Goal: Task Accomplishment & Management: Complete application form

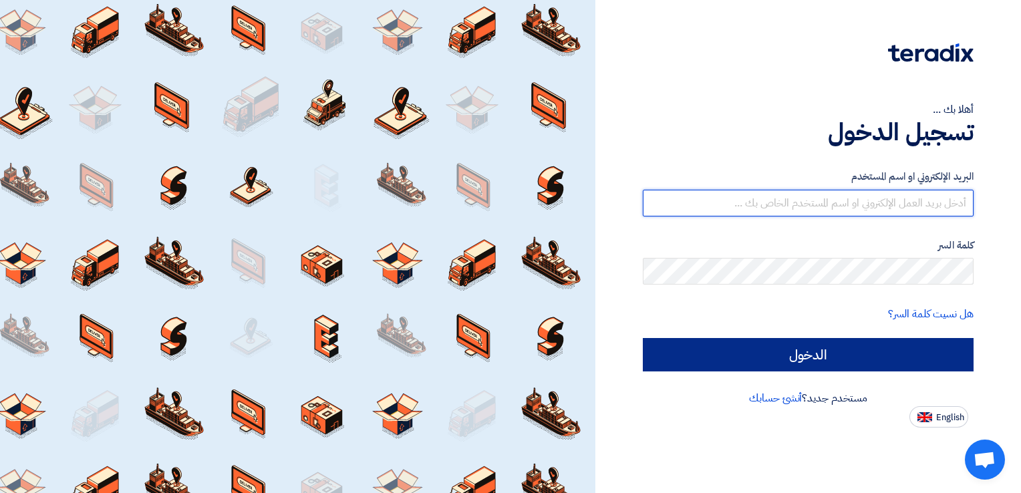
type input "[PERSON_NAME][EMAIL_ADDRESS][DOMAIN_NAME]"
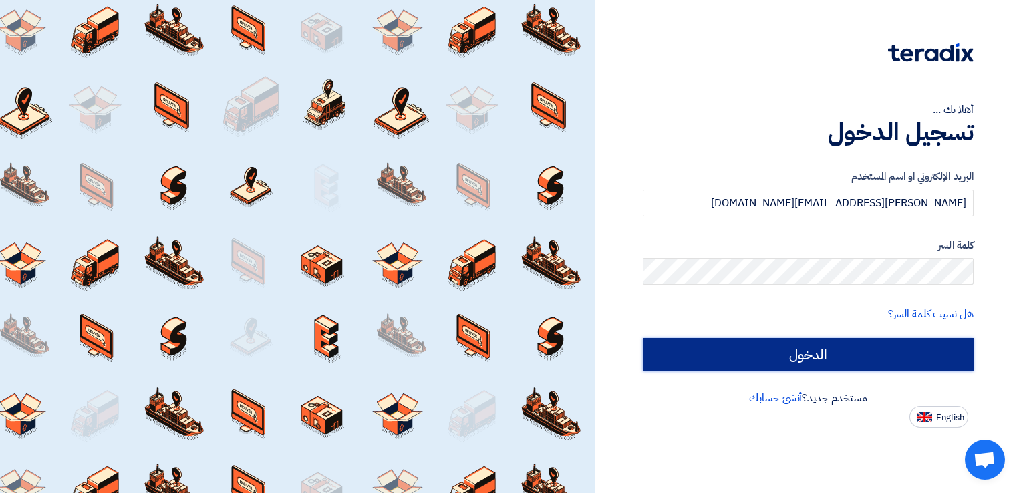
click at [787, 347] on input "الدخول" at bounding box center [808, 354] width 331 height 33
type input "Sign in"
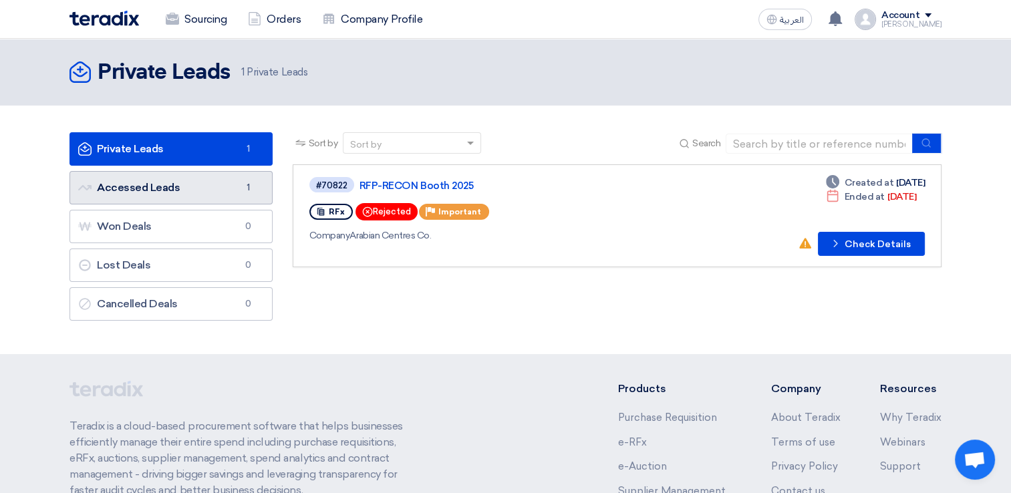
click at [196, 188] on link "Accessed Leads Accessed Leads 1" at bounding box center [170, 187] width 203 height 33
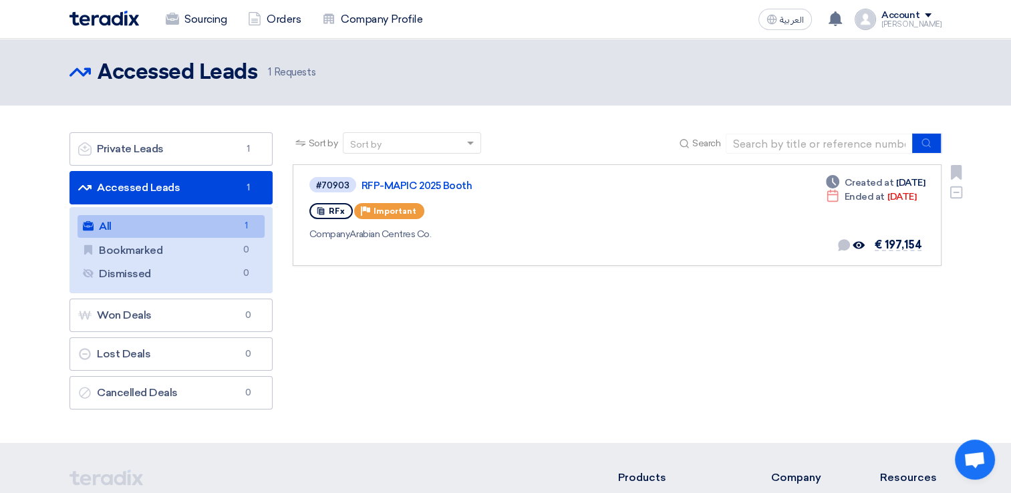
click at [490, 224] on div "#70903 RFP-MAPIC 2025 Booth RFx Priority Important Company Arabian Centres Co." at bounding box center [503, 215] width 389 height 79
click at [420, 188] on link "RFP-MAPIC 2025 Booth" at bounding box center [528, 186] width 334 height 12
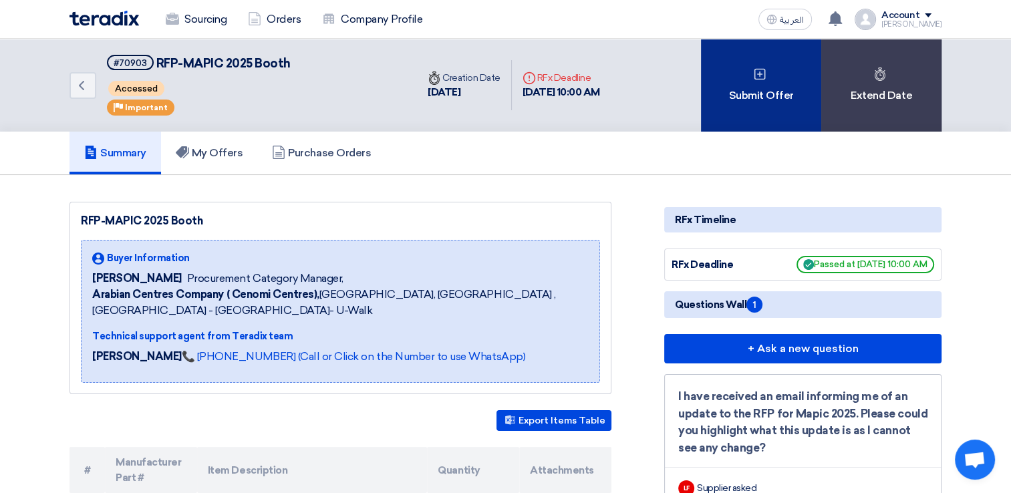
click at [761, 73] on use at bounding box center [759, 73] width 11 height 11
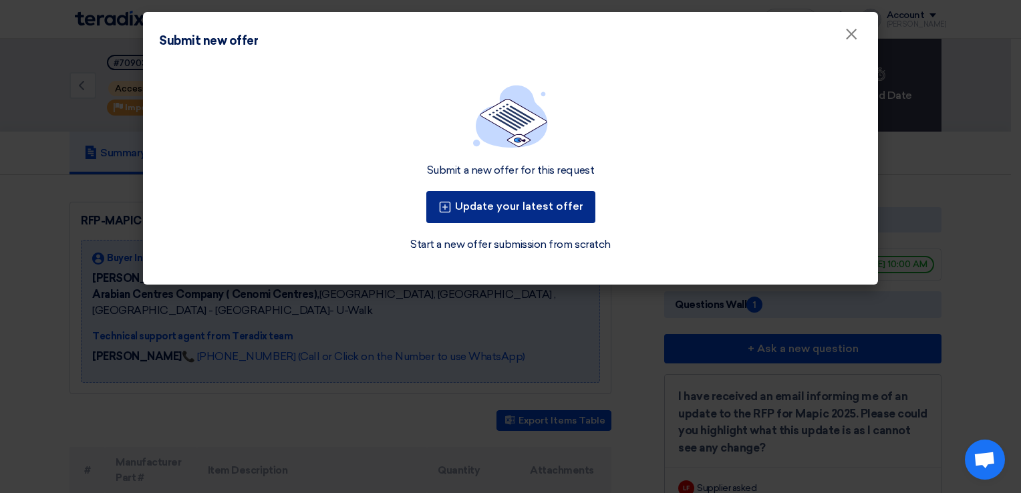
click at [508, 215] on button "Update your latest offer" at bounding box center [510, 207] width 169 height 32
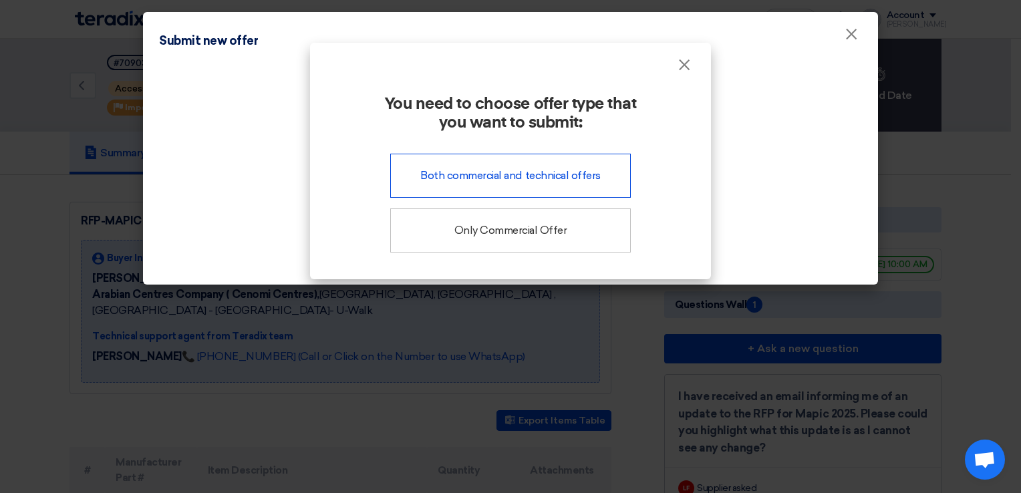
click at [515, 184] on div "Both commercial and technical offers" at bounding box center [510, 176] width 240 height 44
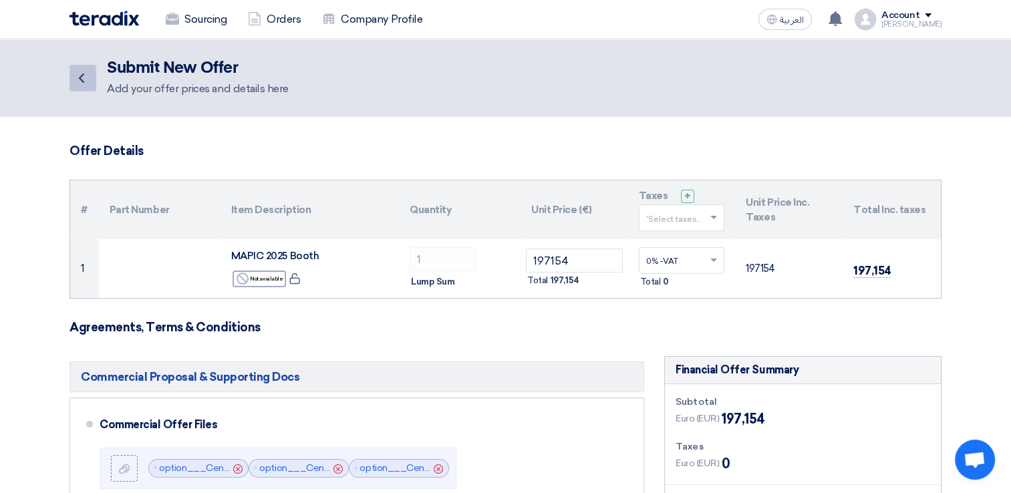
click at [73, 72] on icon "Back" at bounding box center [81, 78] width 16 height 16
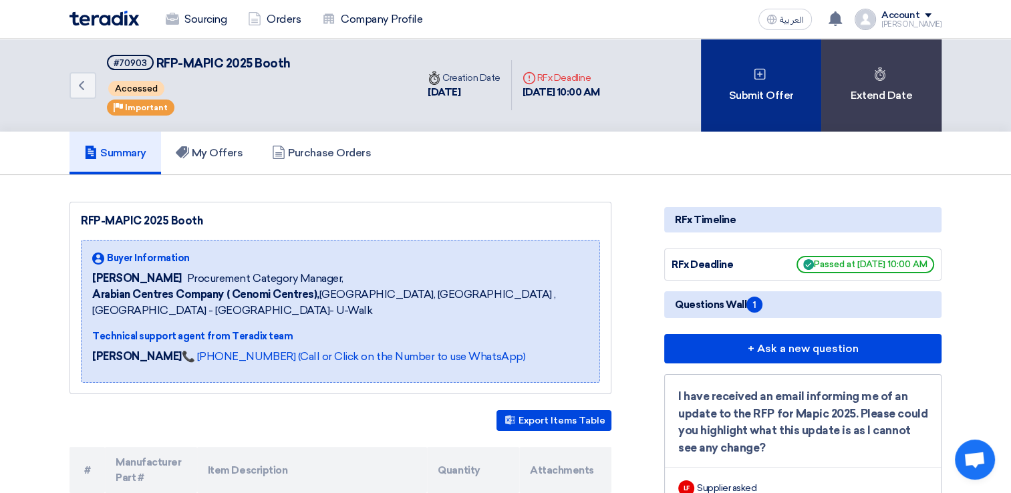
click at [762, 113] on div "Submit Offer" at bounding box center [761, 85] width 120 height 93
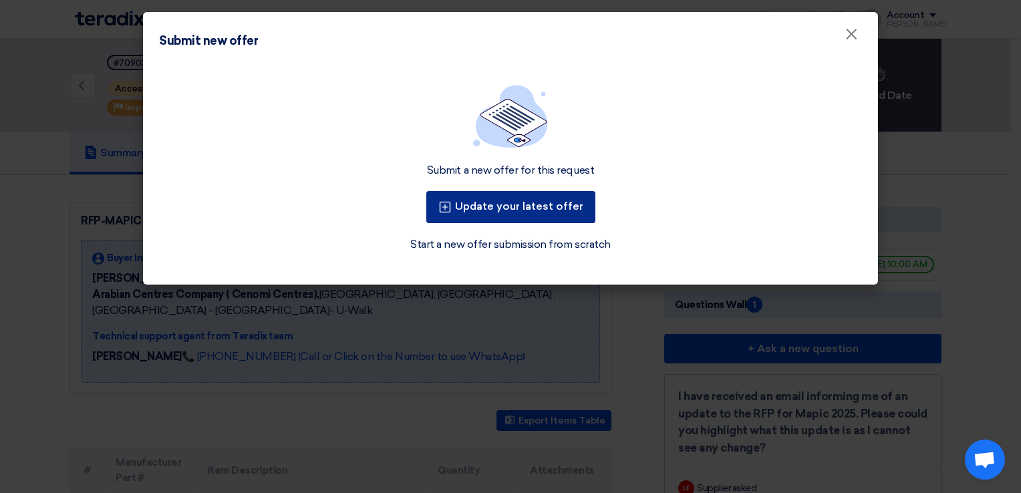
click at [548, 210] on button "Update your latest offer" at bounding box center [510, 207] width 169 height 32
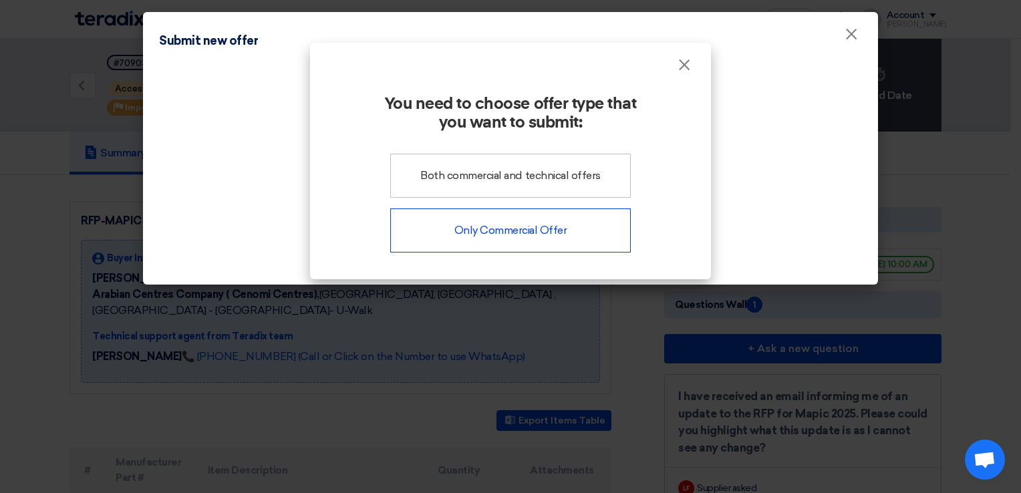
click at [542, 235] on div "Only Commercial Offer" at bounding box center [510, 230] width 240 height 44
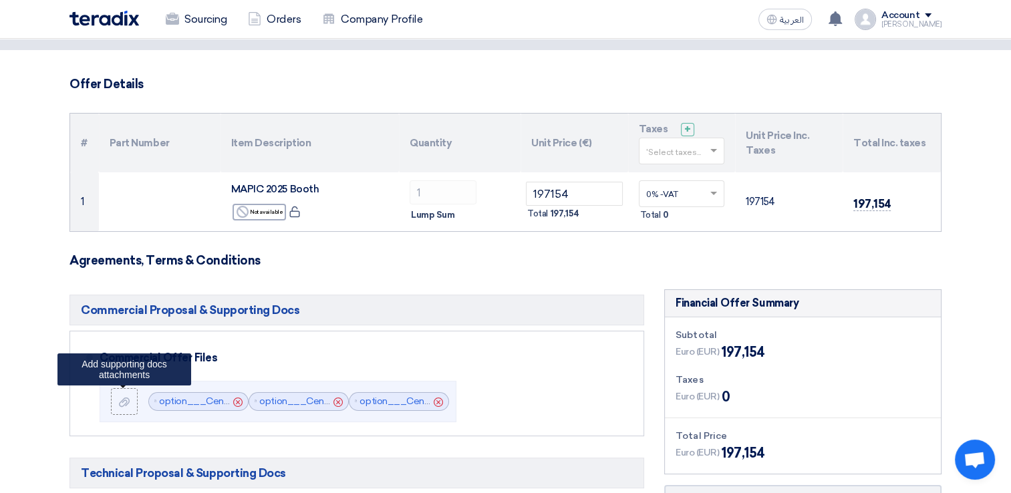
scroll to position [200, 0]
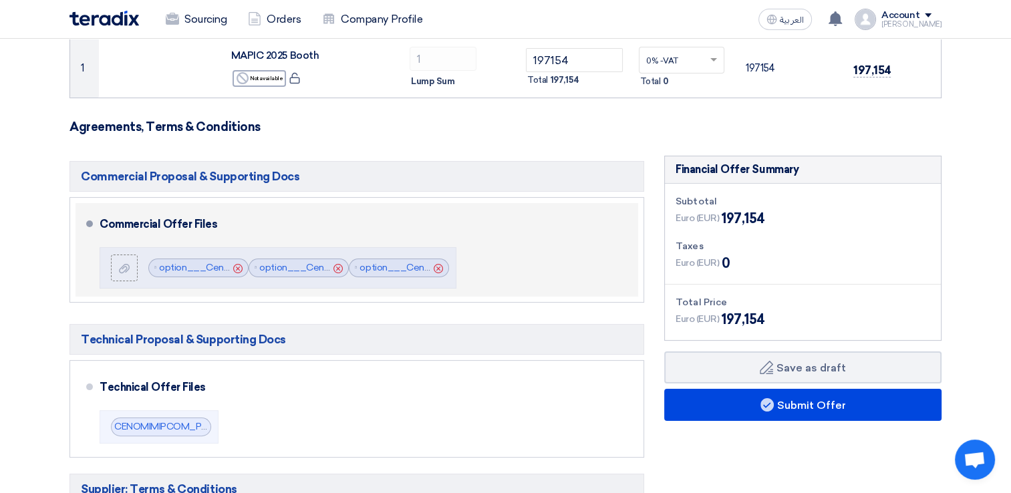
drag, startPoint x: 561, startPoint y: 251, endPoint x: 520, endPoint y: 250, distance: 40.8
click at [520, 250] on div "Commercial Offer Files File option___Cenomi_Centers_Tender_Estimate__1756110676…" at bounding box center [366, 249] width 533 height 83
click at [528, 249] on div "Commercial Offer Files File option___Cenomi_Centers_Tender_Estimate__1756110676…" at bounding box center [366, 249] width 533 height 83
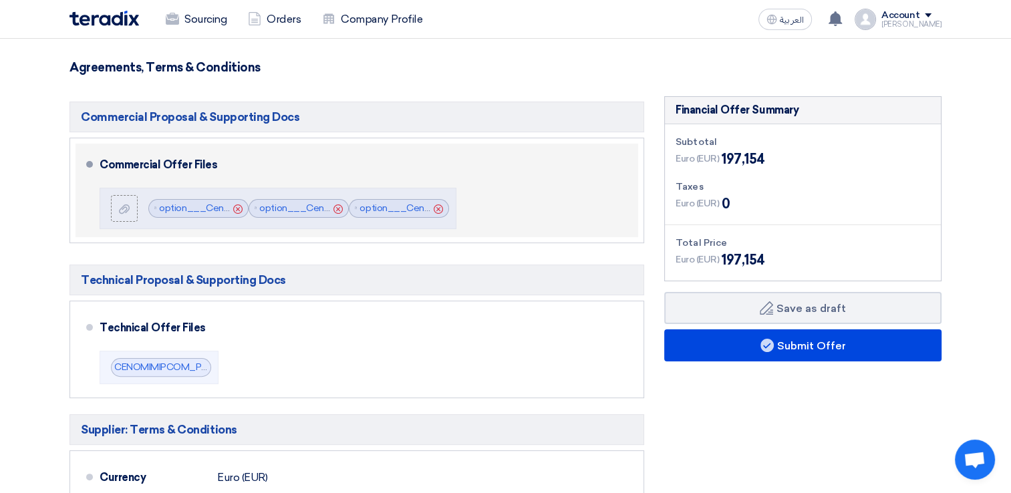
scroll to position [267, 0]
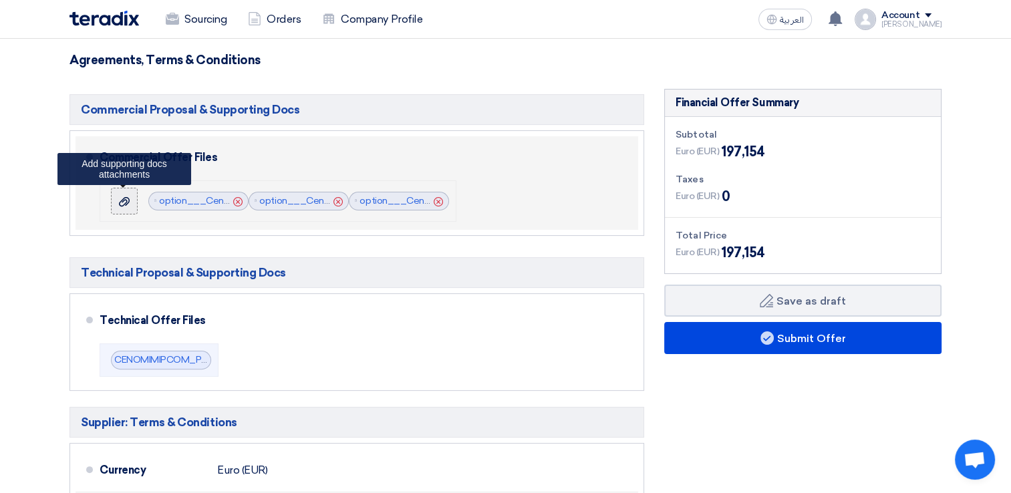
click at [126, 206] on div at bounding box center [124, 200] width 16 height 13
click at [0, 0] on input "file" at bounding box center [0, 0] width 0 height 0
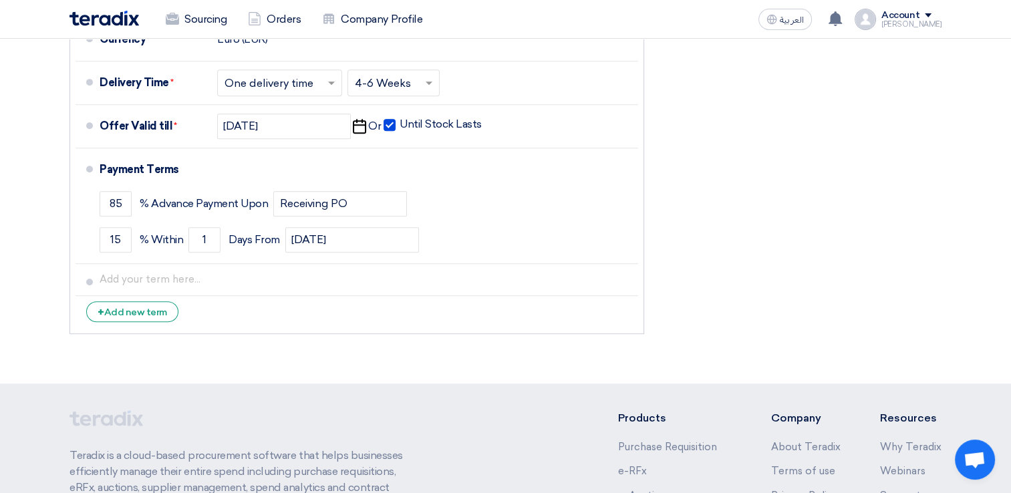
scroll to position [735, 0]
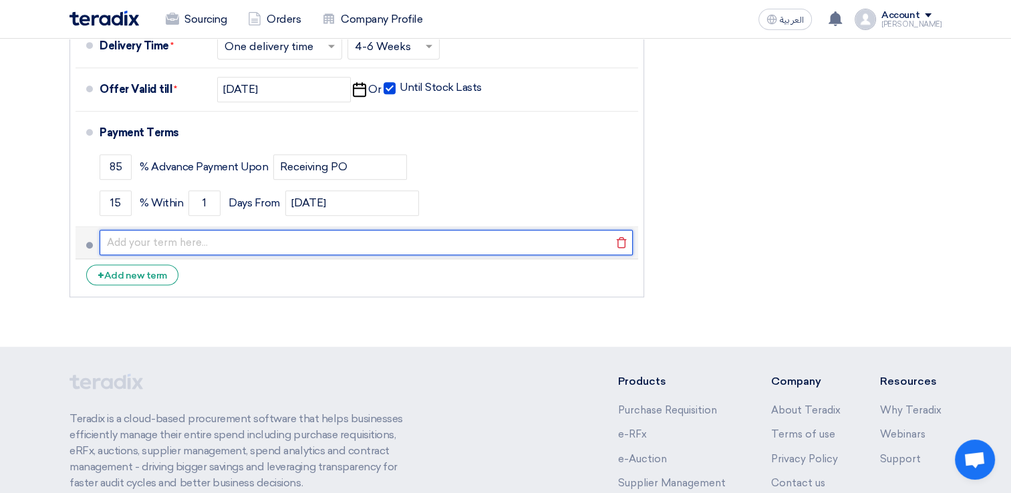
click at [162, 242] on input "text" at bounding box center [366, 242] width 533 height 25
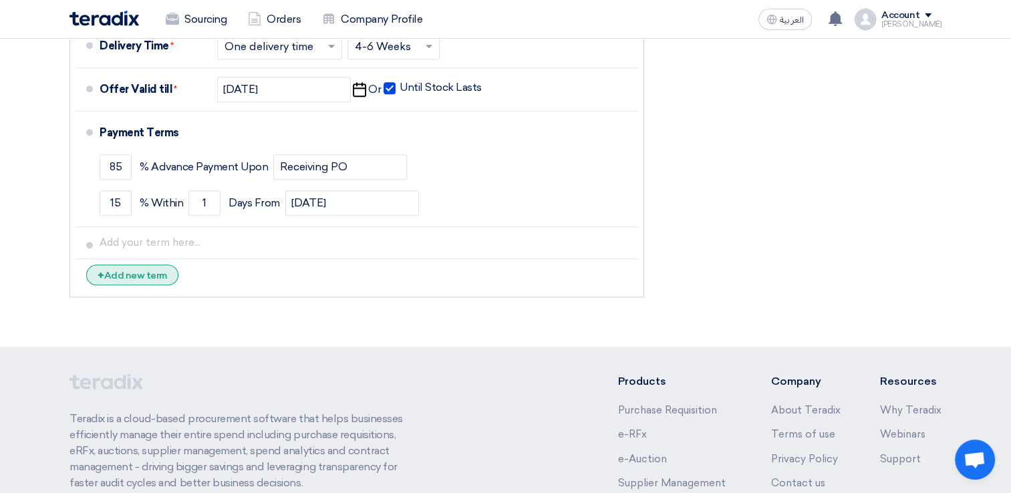
click at [118, 271] on div "+ Add new term" at bounding box center [132, 275] width 92 height 21
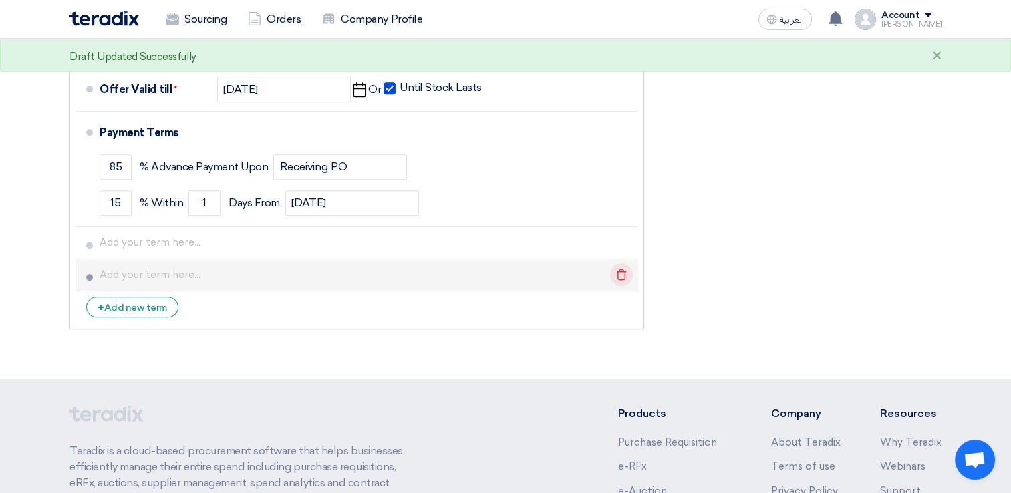
click at [625, 273] on use at bounding box center [622, 274] width 10 height 11
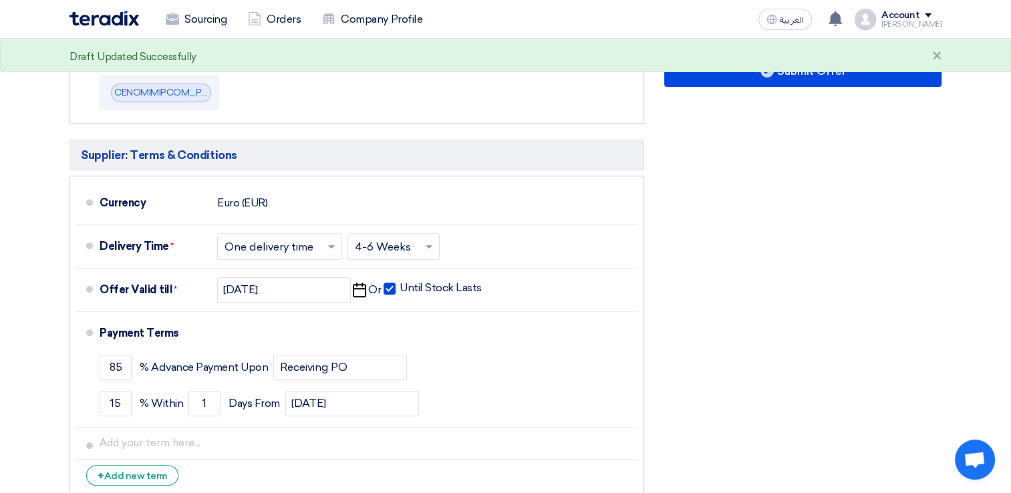
scroll to position [601, 0]
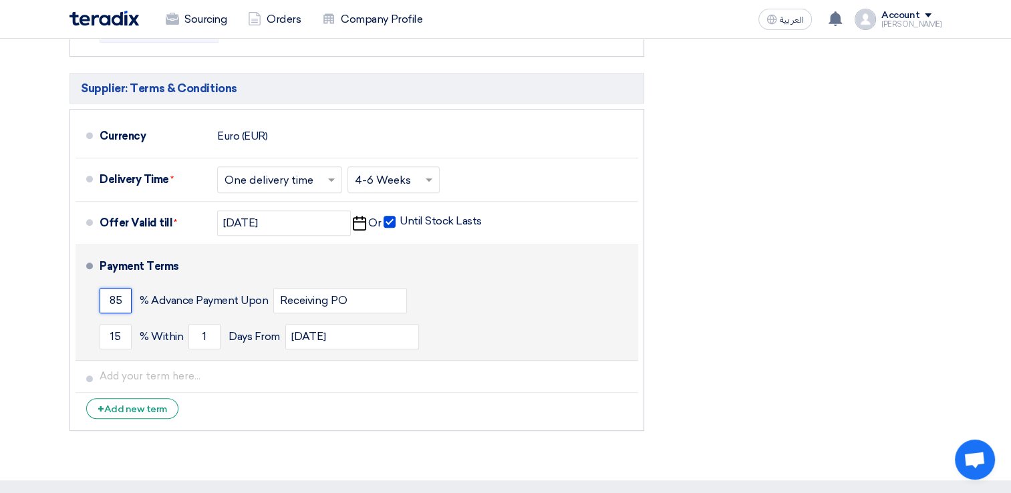
drag, startPoint x: 123, startPoint y: 295, endPoint x: 104, endPoint y: 293, distance: 18.8
click at [91, 295] on li "Payment Terms 85 % Advance Payment Upon Receiving PO 15 % Within 1" at bounding box center [356, 303] width 562 height 116
drag, startPoint x: 31, startPoint y: 294, endPoint x: 306, endPoint y: 333, distance: 277.3
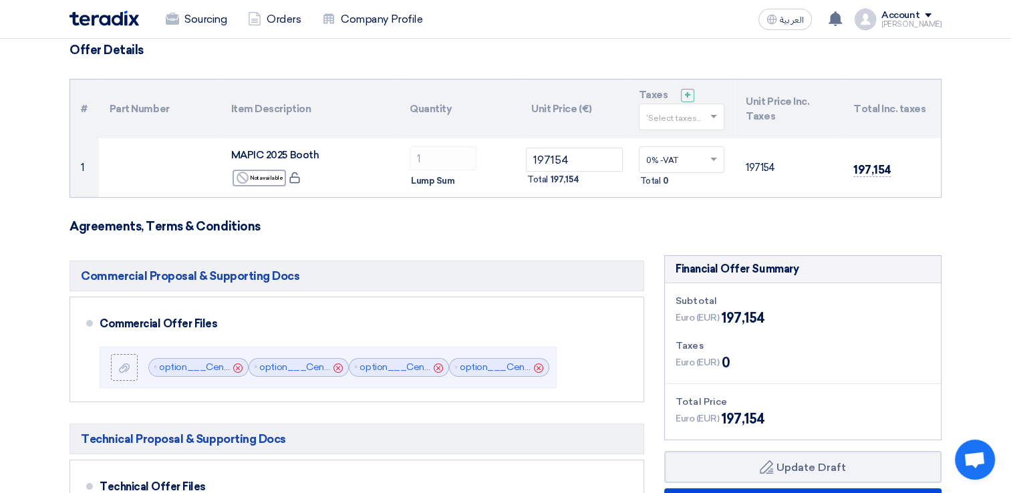
scroll to position [67, 0]
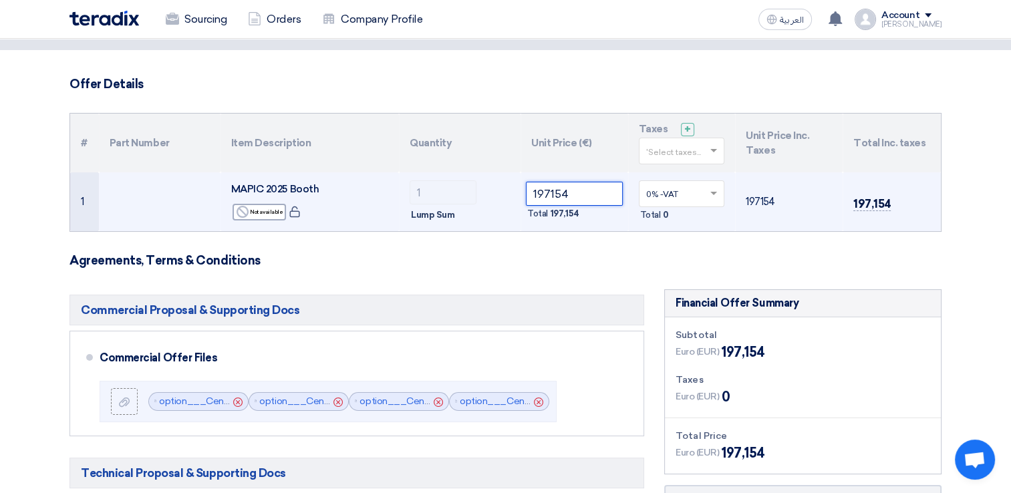
drag, startPoint x: 572, startPoint y: 193, endPoint x: 515, endPoint y: 192, distance: 56.8
click at [515, 192] on tr "1 MAPIC 2025 Booth Reject Not available 1 197154" at bounding box center [505, 201] width 870 height 59
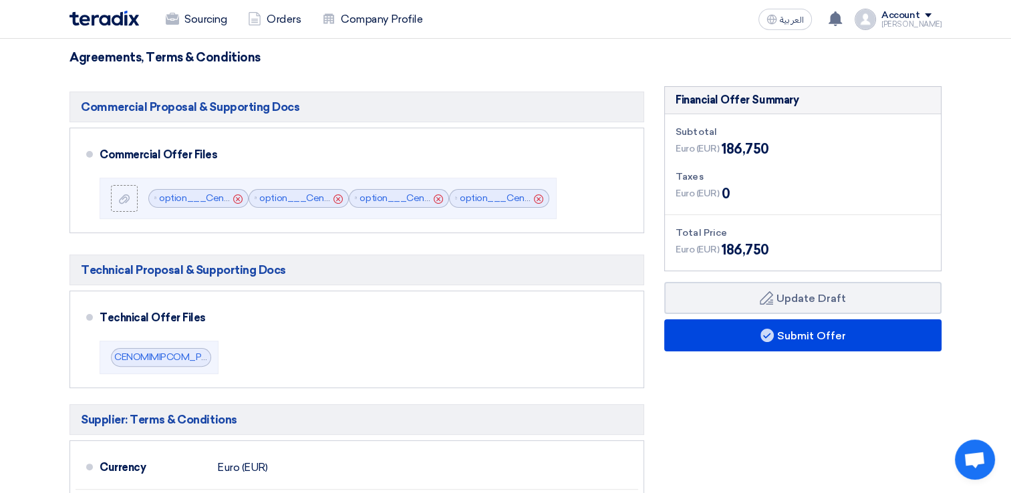
scroll to position [267, 0]
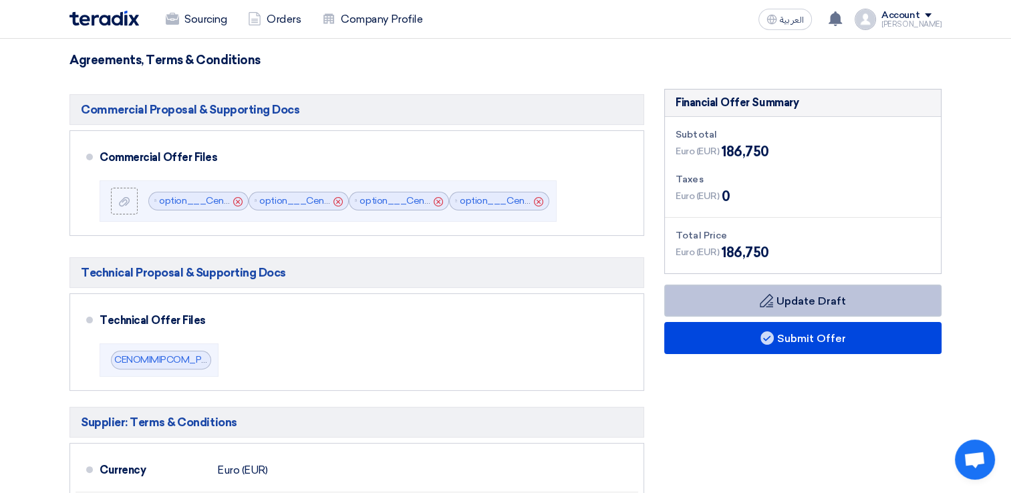
type input "186750"
click at [791, 299] on button "Draft Update Draft" at bounding box center [802, 301] width 277 height 32
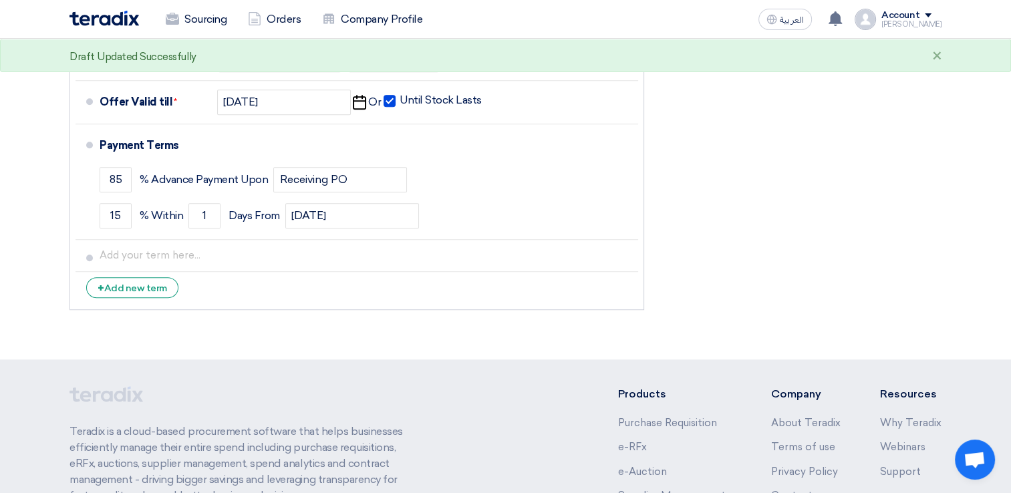
scroll to position [735, 0]
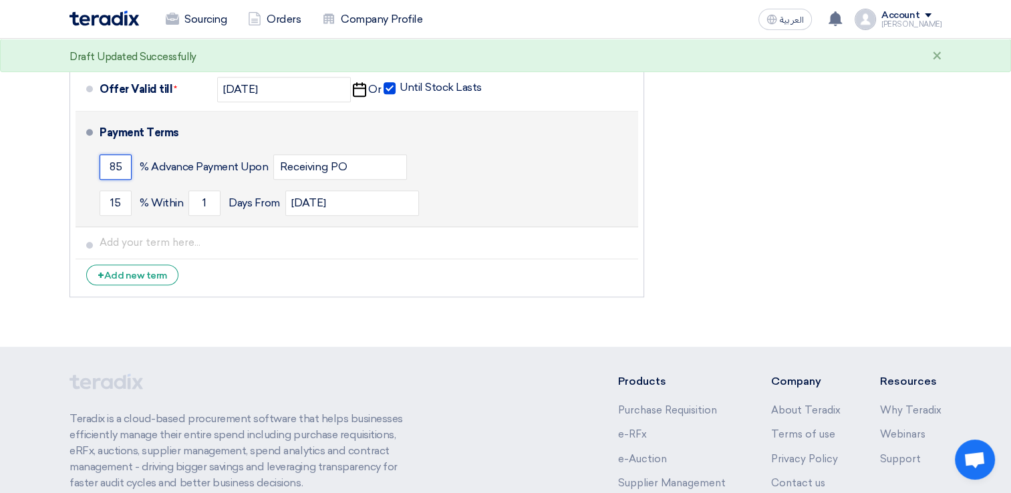
drag, startPoint x: 119, startPoint y: 166, endPoint x: 99, endPoint y: 160, distance: 20.9
click at [100, 160] on input "85" at bounding box center [116, 166] width 32 height 25
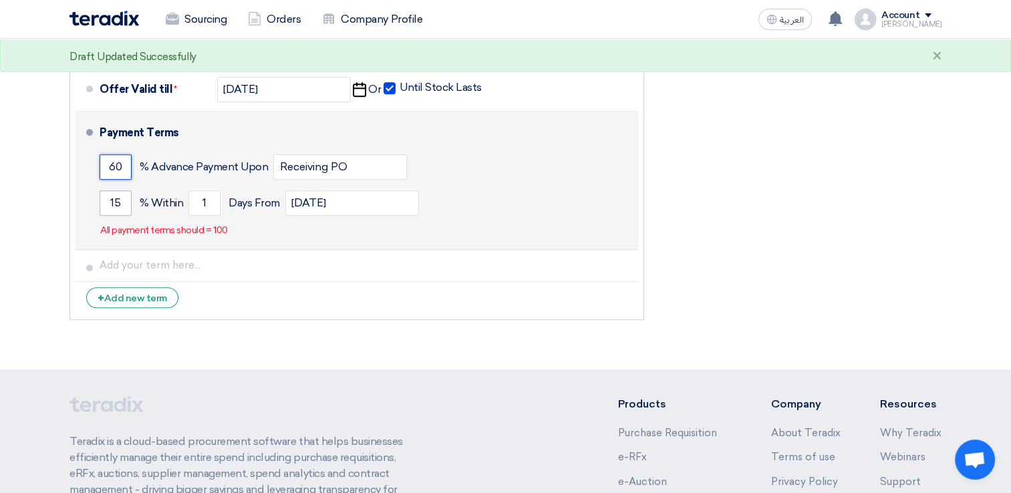
type input "60"
drag, startPoint x: 116, startPoint y: 198, endPoint x: 99, endPoint y: 201, distance: 17.7
click at [100, 201] on input "15" at bounding box center [116, 202] width 32 height 25
drag, startPoint x: 125, startPoint y: 202, endPoint x: 96, endPoint y: 200, distance: 28.8
click at [94, 200] on li "Payment Terms 60 % Advance Payment Upon Receiving PO 15 % Within 1" at bounding box center [356, 181] width 562 height 138
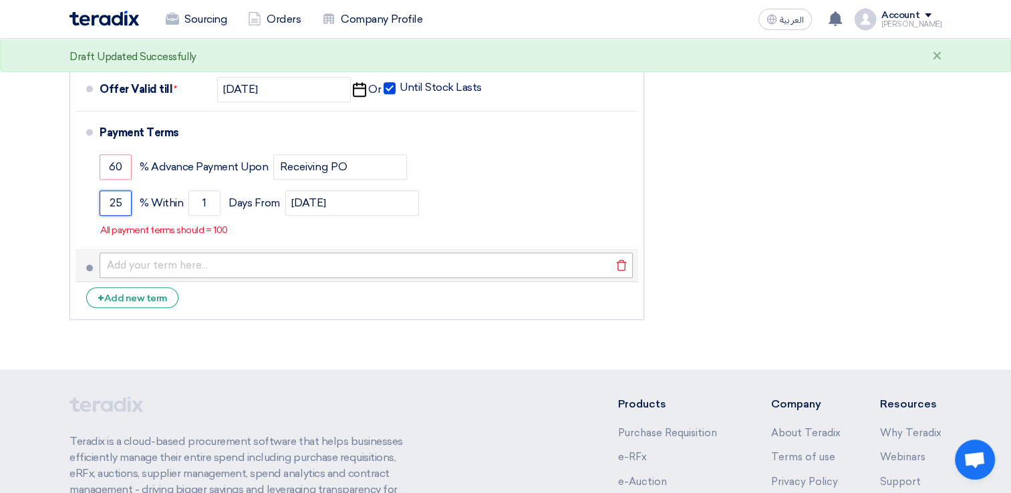
type input "25"
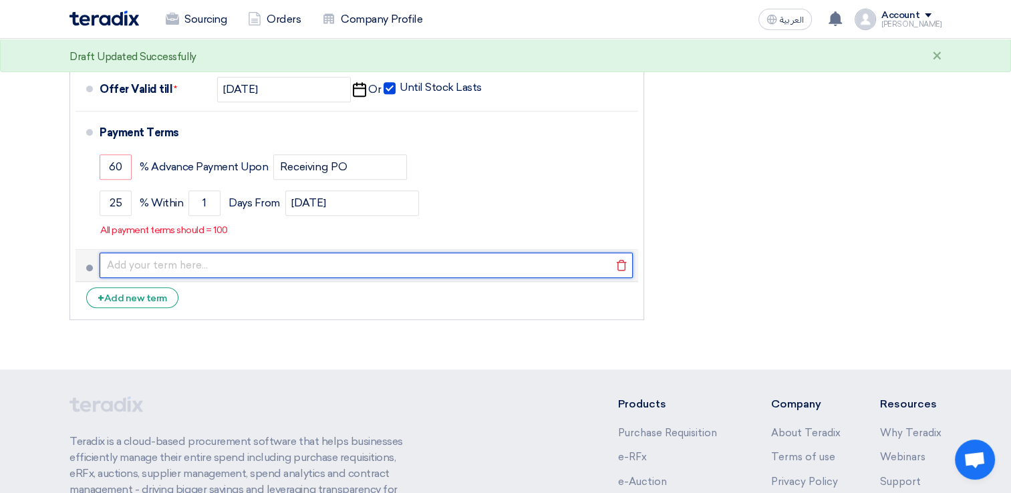
click at [114, 270] on input "text" at bounding box center [366, 265] width 533 height 25
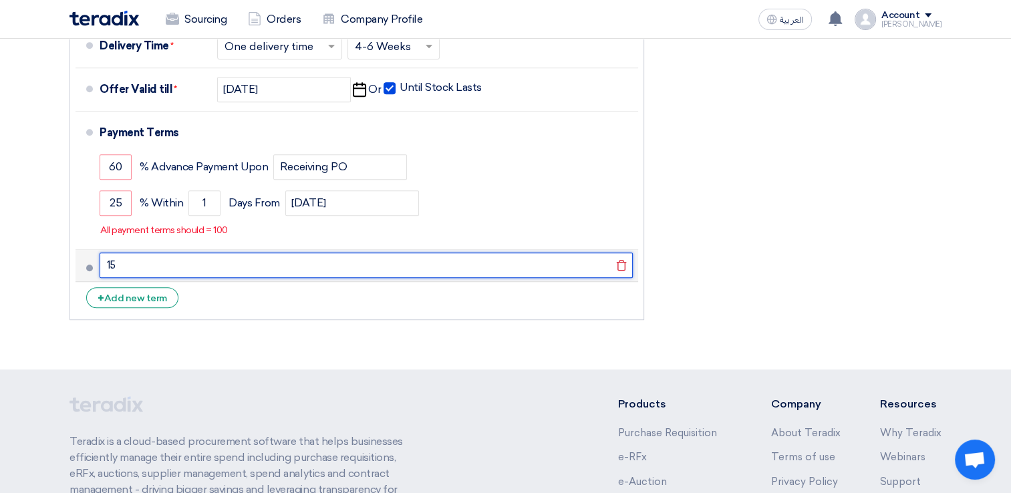
type input "1"
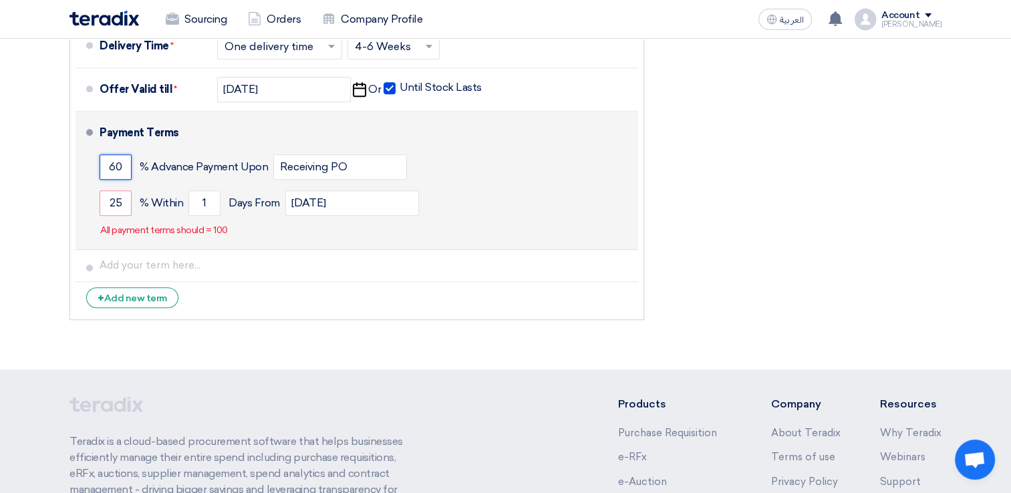
drag, startPoint x: 124, startPoint y: 167, endPoint x: 103, endPoint y: 167, distance: 21.4
click at [103, 167] on input "60" at bounding box center [116, 166] width 32 height 25
drag, startPoint x: 124, startPoint y: 198, endPoint x: 86, endPoint y: 196, distance: 38.1
click at [86, 196] on li "Payment Terms % Advance Payment Upon Receiving PO 25 % Within 1" at bounding box center [356, 181] width 562 height 138
click at [615, 202] on div "% [DATE] From [DATE]" at bounding box center [366, 203] width 533 height 36
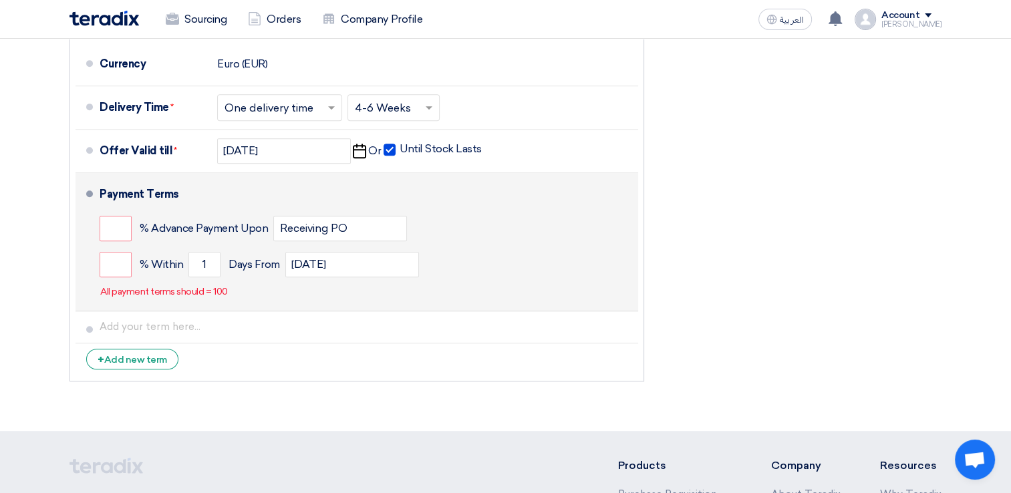
scroll to position [601, 0]
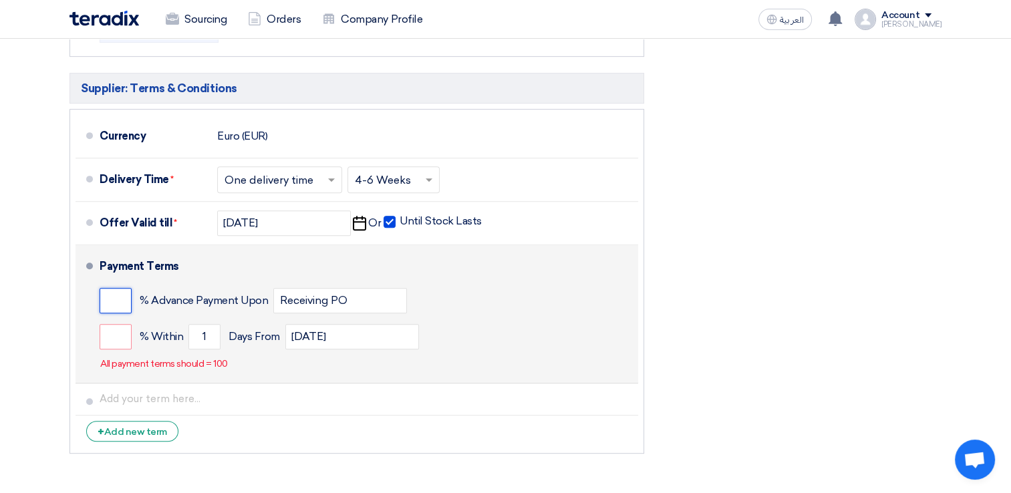
click at [112, 295] on input "number" at bounding box center [116, 300] width 32 height 25
type input "60"
click at [113, 337] on input "number" at bounding box center [116, 336] width 32 height 25
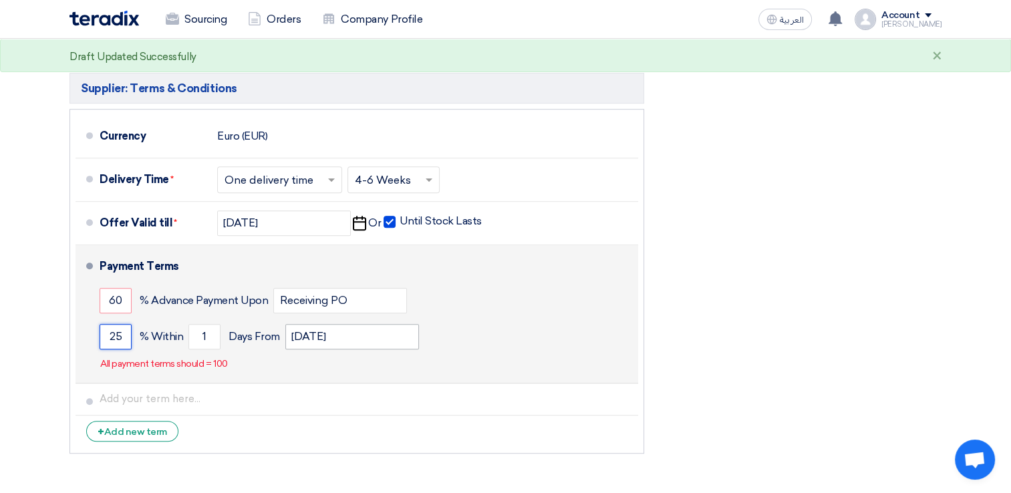
type input "25"
drag, startPoint x: 315, startPoint y: 333, endPoint x: 268, endPoint y: 331, distance: 46.8
click at [268, 331] on div "25 % [DATE] From [DATE]" at bounding box center [366, 337] width 533 height 36
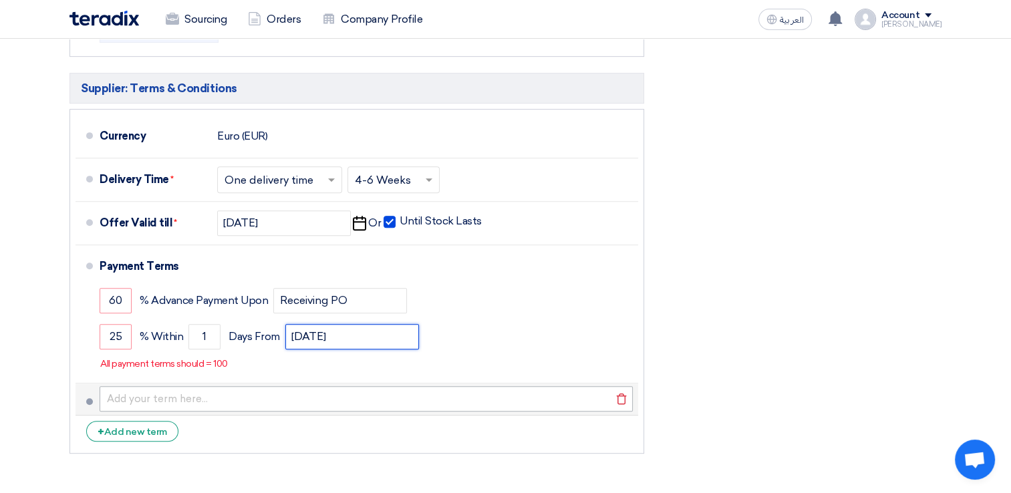
type input "[DATE]"
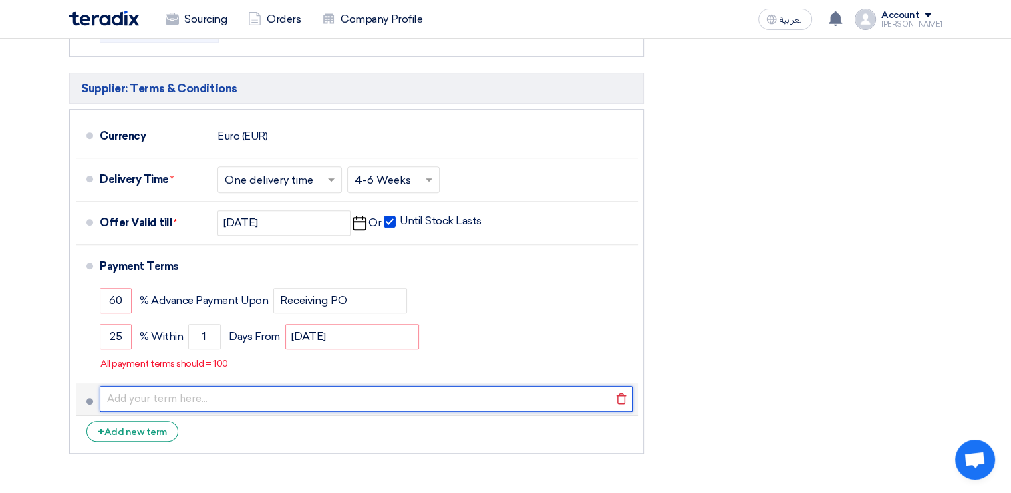
click at [164, 395] on input "text" at bounding box center [366, 398] width 533 height 25
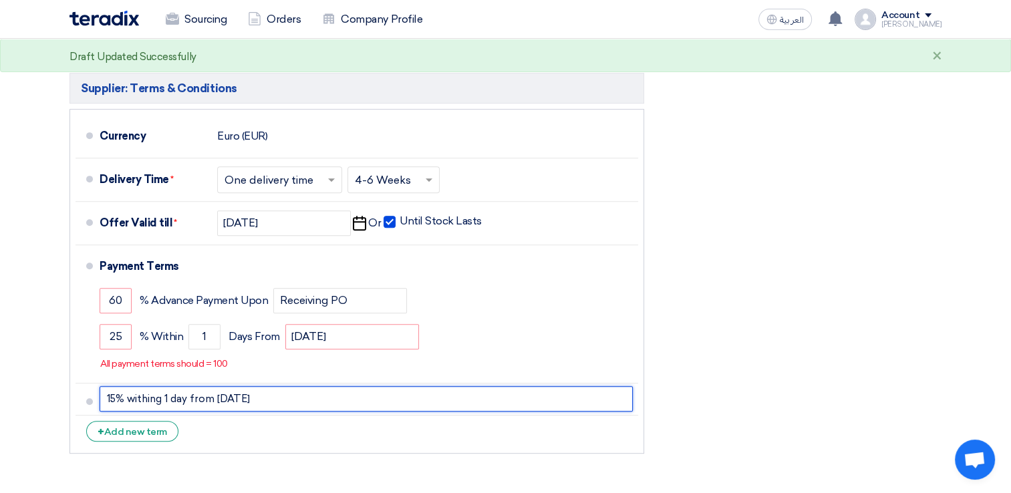
type input "15% withing 1 day from [DATE]"
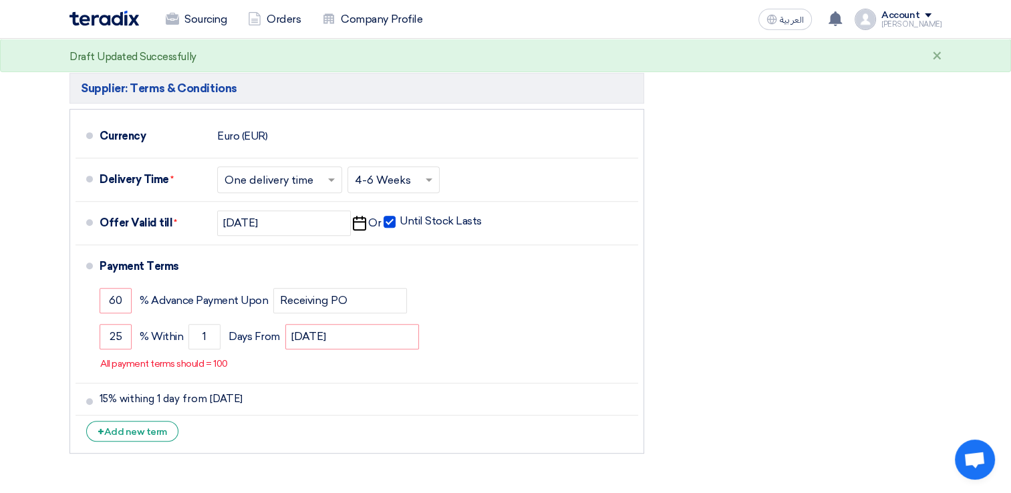
click at [708, 371] on div "Financial Offer Summary Subtotal Euro (EUR) 186,750 Taxes Euro (EUR) Draft" at bounding box center [802, 107] width 297 height 705
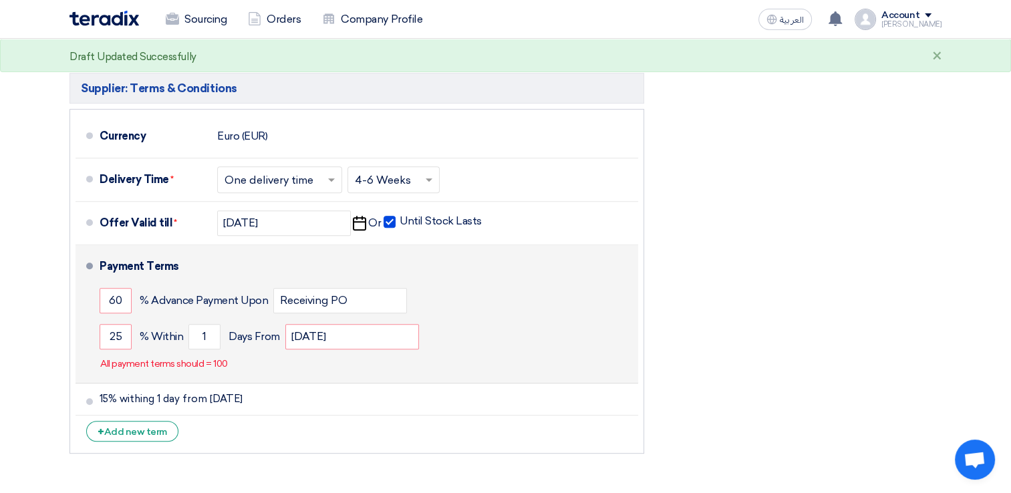
click at [537, 326] on div "25 % [DATE] From [DATE]" at bounding box center [366, 337] width 533 height 36
click at [124, 272] on div "Payment Terms" at bounding box center [361, 267] width 522 height 32
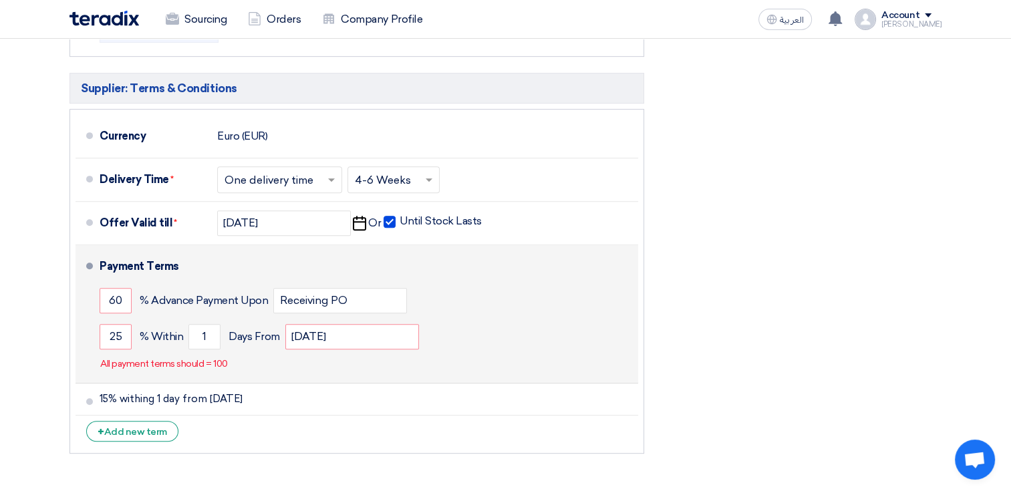
click at [89, 266] on span at bounding box center [89, 266] width 7 height 7
drag, startPoint x: 478, startPoint y: 277, endPoint x: 478, endPoint y: 309, distance: 32.1
click at [478, 309] on div "60 % Advance Payment Upon Receiving PO" at bounding box center [366, 301] width 533 height 36
click at [108, 361] on p "All payment terms should = 100" at bounding box center [164, 363] width 128 height 13
drag, startPoint x: 120, startPoint y: 299, endPoint x: 88, endPoint y: 295, distance: 32.4
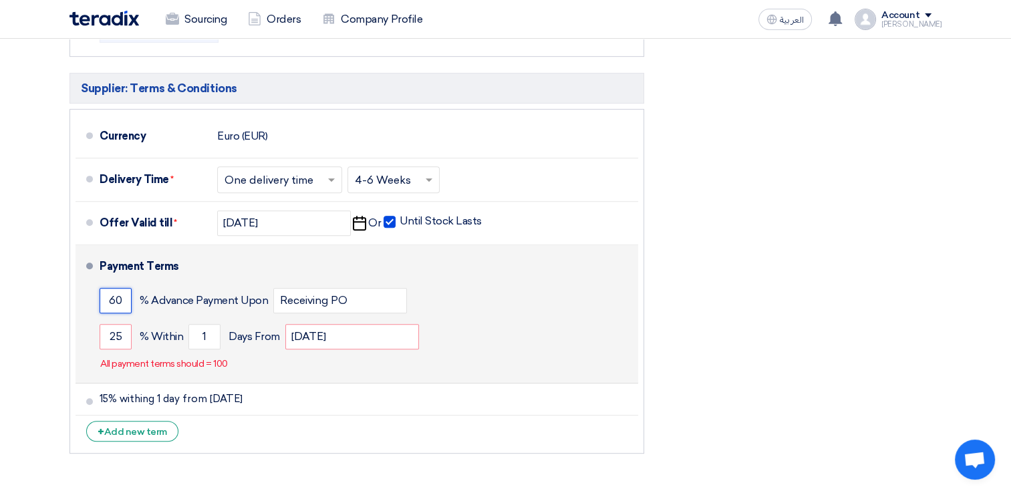
click at [88, 295] on li "Payment Terms 60 % Advance Payment Upon Receiving PO 25 % Within 1" at bounding box center [356, 314] width 562 height 138
drag, startPoint x: 120, startPoint y: 333, endPoint x: 79, endPoint y: 332, distance: 40.8
click at [80, 332] on li "Payment Terms % Advance Payment Upon Receiving PO 25 % Within 1" at bounding box center [356, 314] width 562 height 138
click at [498, 346] on div "% [DATE] From [DATE]" at bounding box center [366, 337] width 533 height 36
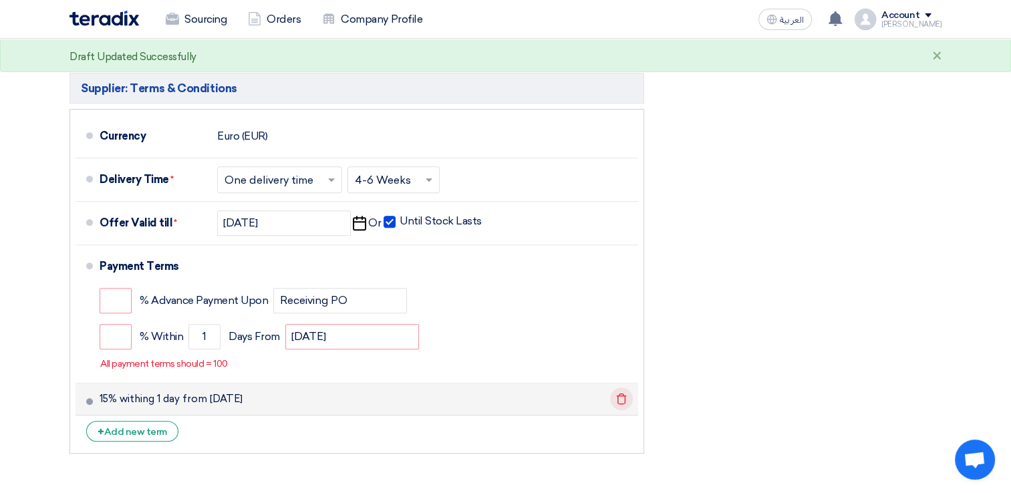
click at [621, 391] on icon "Delete" at bounding box center [621, 398] width 23 height 23
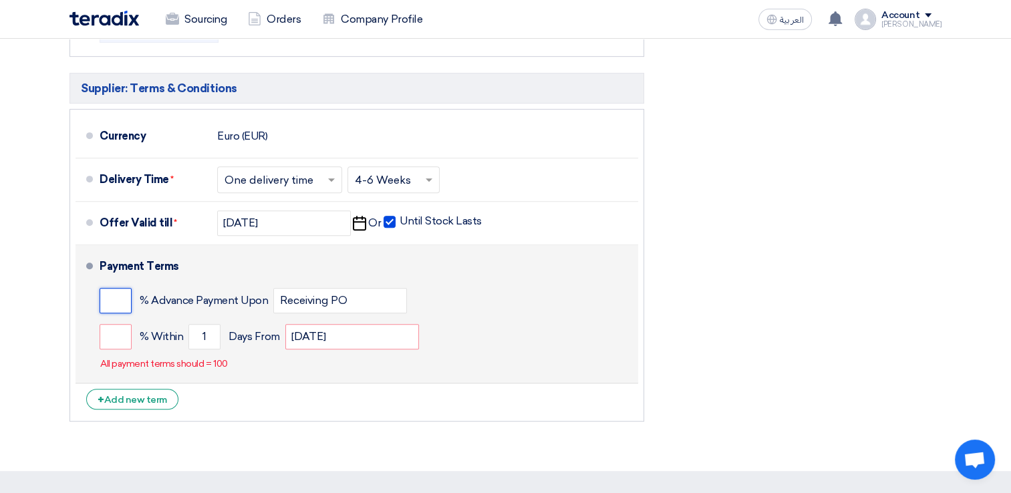
click at [121, 303] on input "number" at bounding box center [116, 300] width 32 height 25
type input "60"
click at [122, 346] on input "number" at bounding box center [116, 336] width 32 height 25
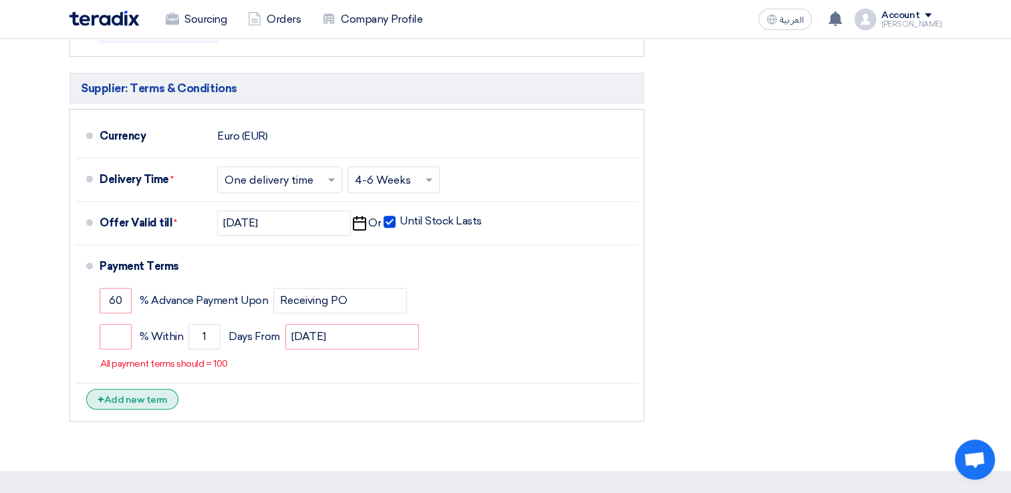
click at [148, 398] on div "+ Add new term" at bounding box center [132, 399] width 92 height 21
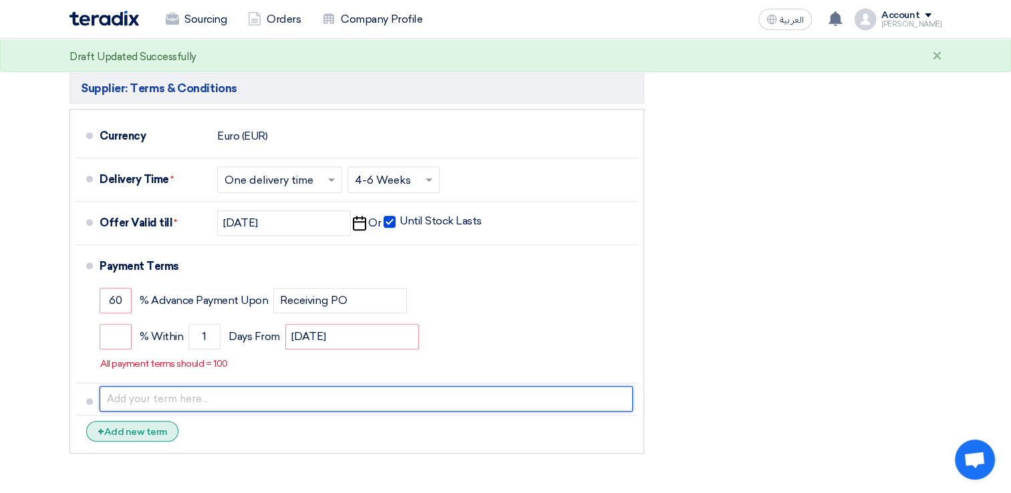
click at [148, 398] on input "text" at bounding box center [366, 398] width 533 height 25
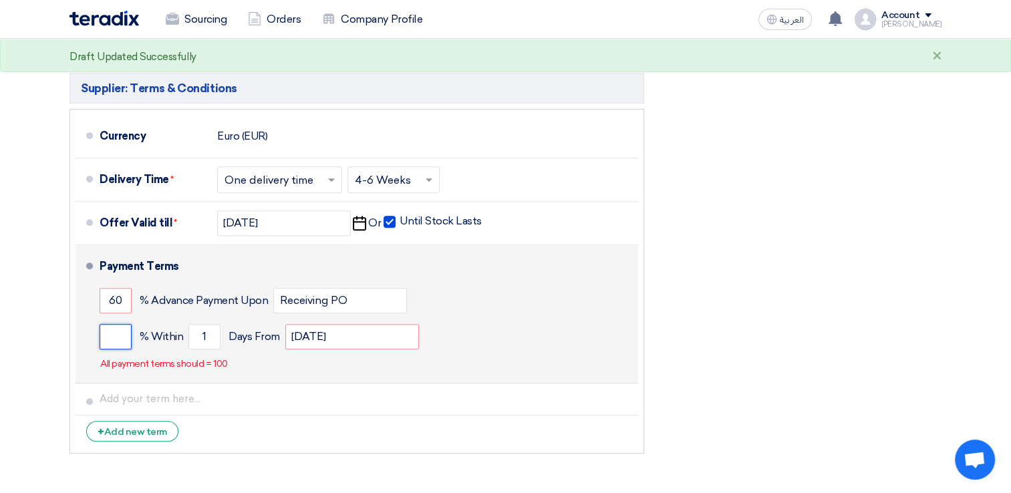
click at [117, 340] on input "number" at bounding box center [116, 336] width 32 height 25
type input "25"
click at [494, 320] on div "25 % [DATE] From [DATE]" at bounding box center [366, 337] width 533 height 36
click at [607, 349] on div "25 % [DATE] From [DATE]" at bounding box center [366, 337] width 533 height 36
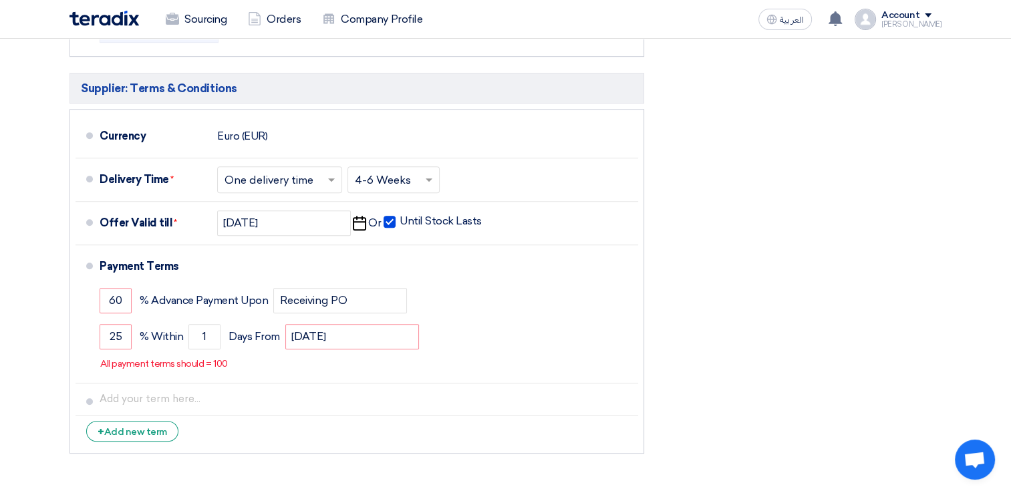
click at [768, 343] on div "Financial Offer Summary Subtotal Euro (EUR) 186,750 Taxes Euro (EUR) Draft" at bounding box center [802, 107] width 297 height 705
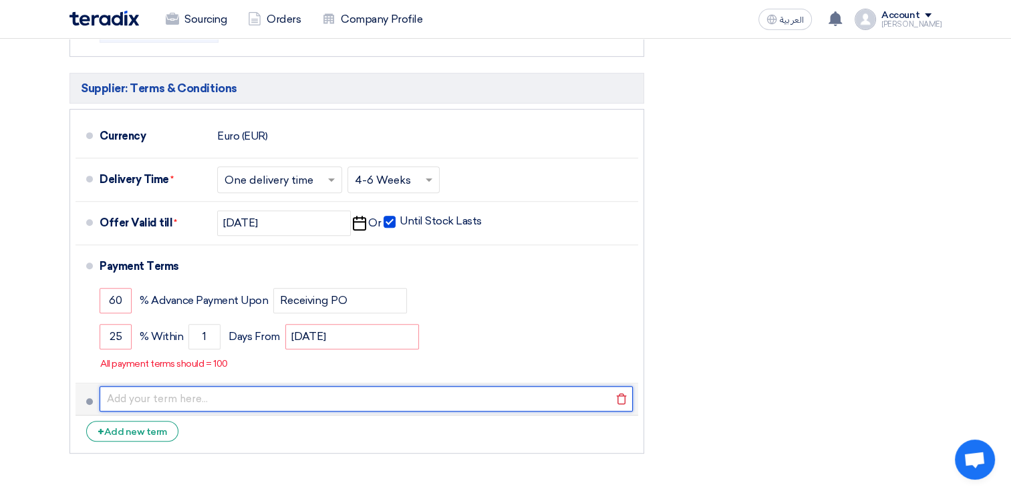
click at [179, 392] on input "text" at bounding box center [366, 398] width 533 height 25
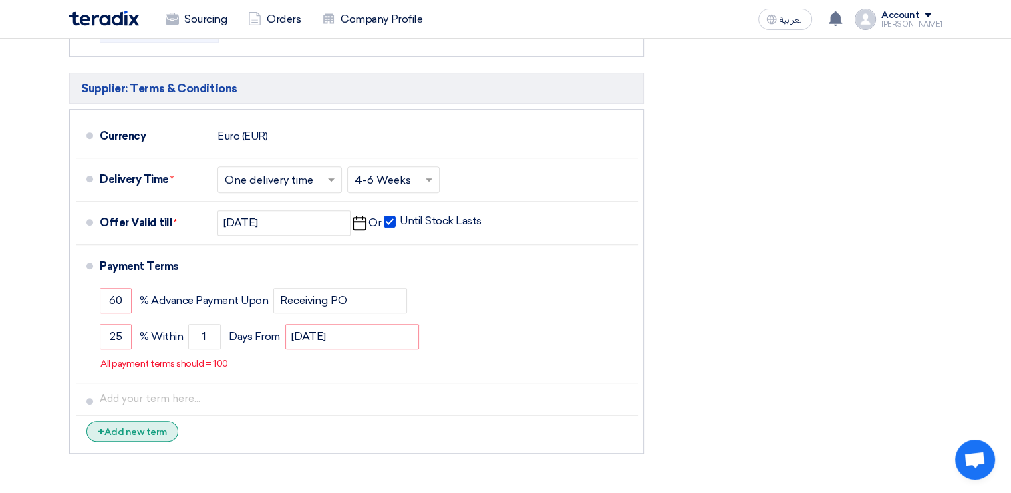
click at [108, 428] on div "+ Add new term" at bounding box center [132, 431] width 92 height 21
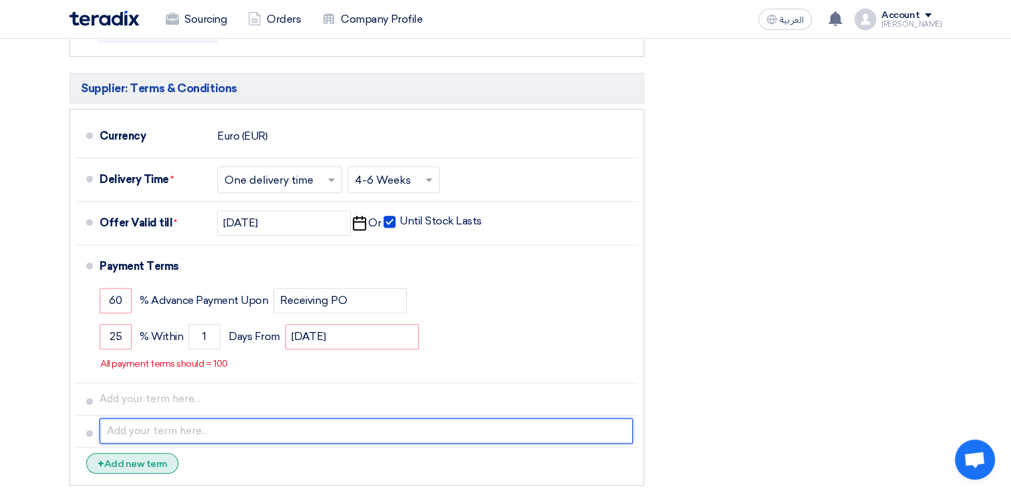
click at [108, 428] on input "text" at bounding box center [366, 430] width 533 height 25
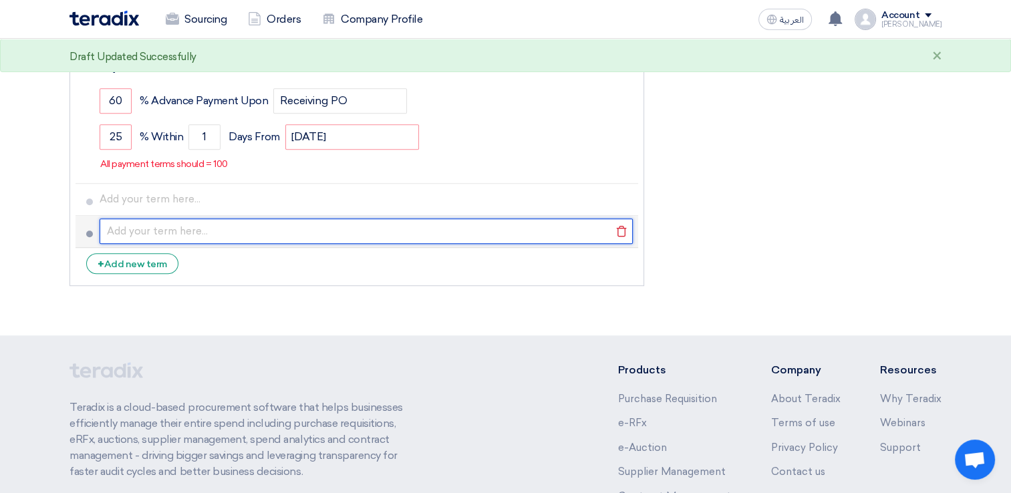
scroll to position [802, 0]
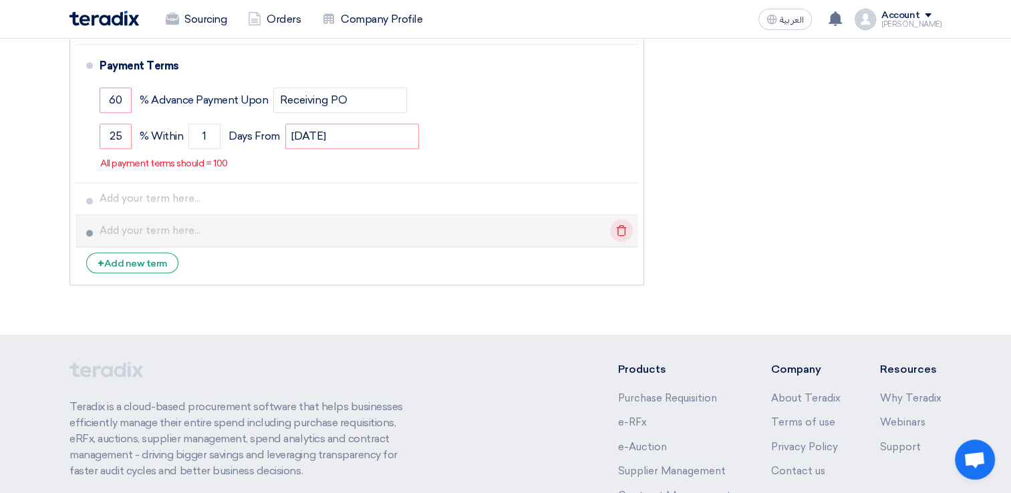
click at [625, 230] on use at bounding box center [622, 229] width 10 height 11
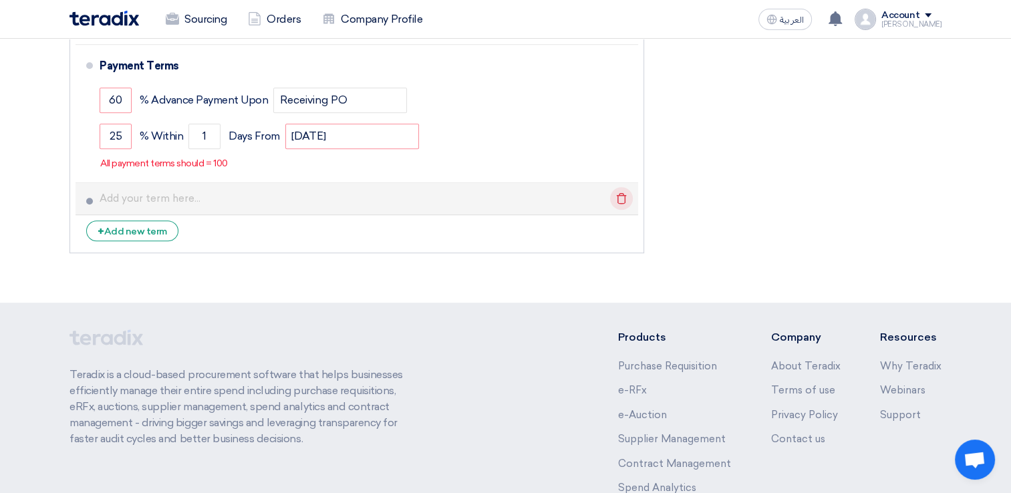
click at [621, 199] on icon "Delete" at bounding box center [621, 198] width 23 height 23
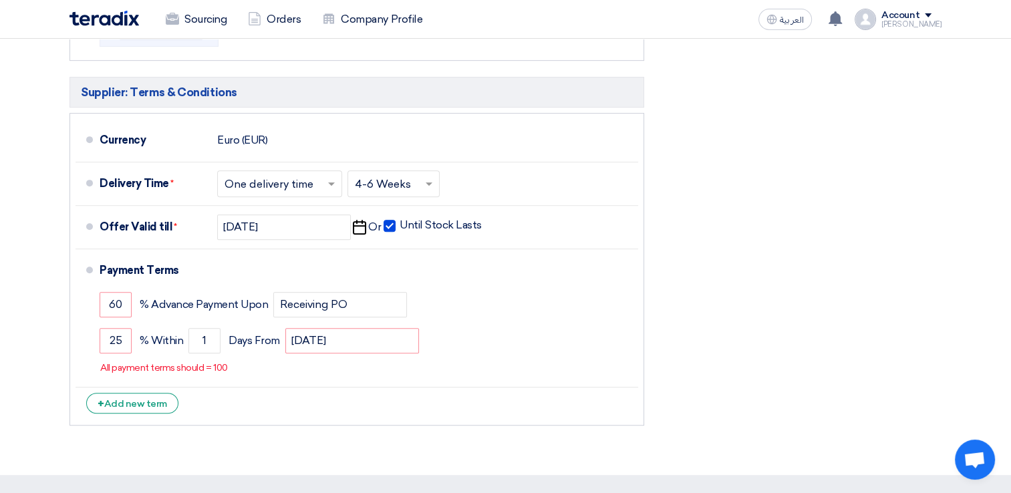
scroll to position [668, 0]
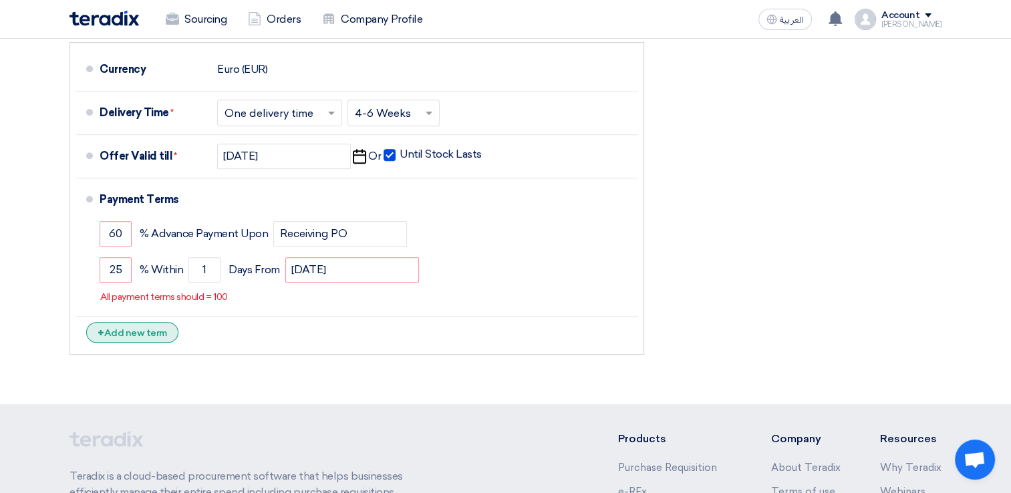
click at [117, 330] on div "+ Add new term" at bounding box center [132, 332] width 92 height 21
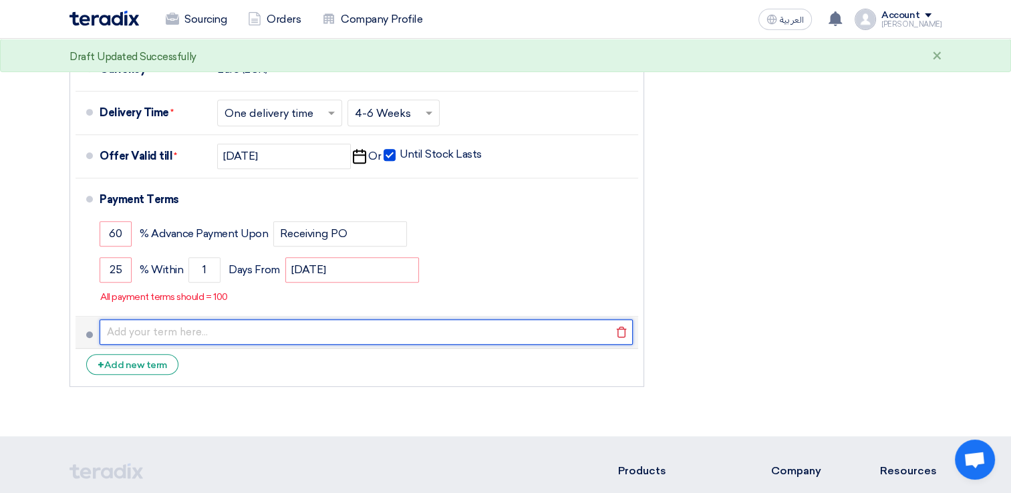
click at [134, 330] on input "text" at bounding box center [366, 331] width 533 height 25
type input "5"
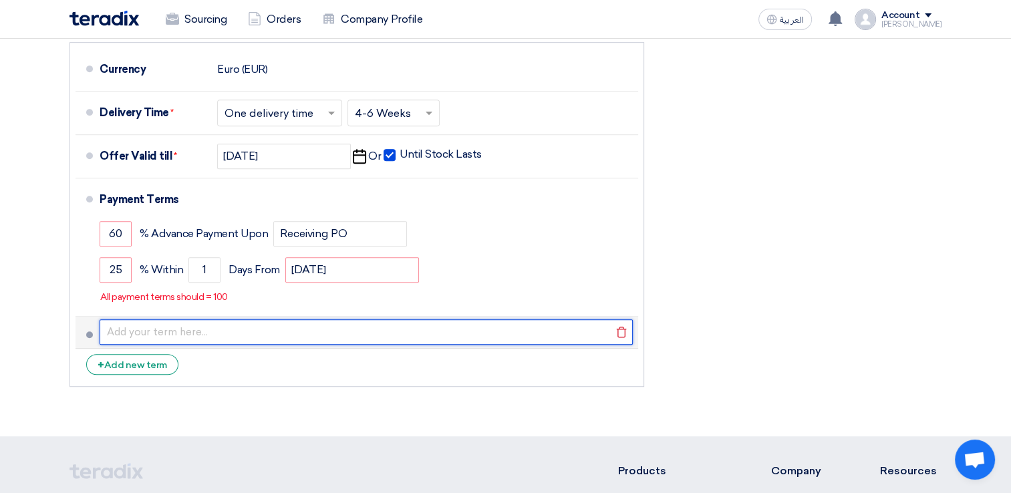
type input "5"
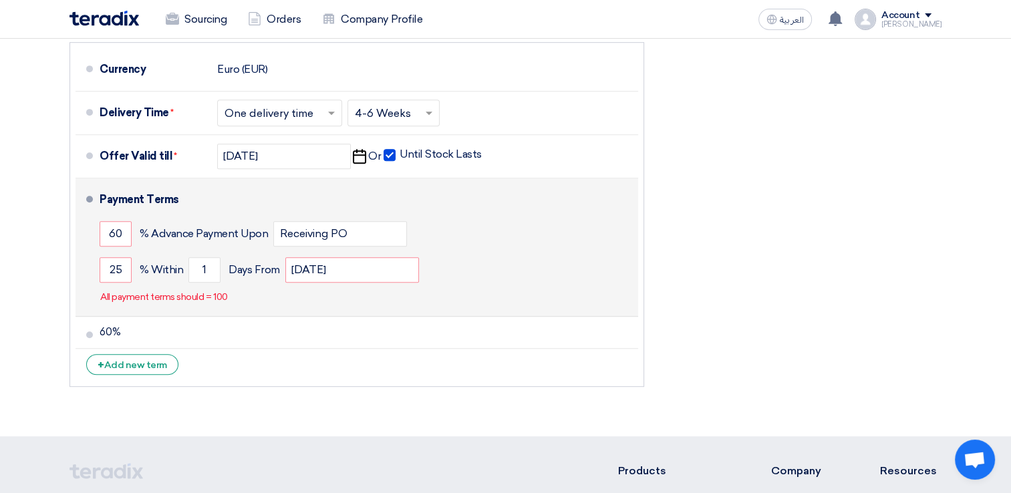
drag, startPoint x: 269, startPoint y: 231, endPoint x: 148, endPoint y: 226, distance: 121.0
click at [148, 226] on div "60 % Advance Payment Upon Receiving PO" at bounding box center [366, 234] width 533 height 36
copy span "Advance Payment Upon"
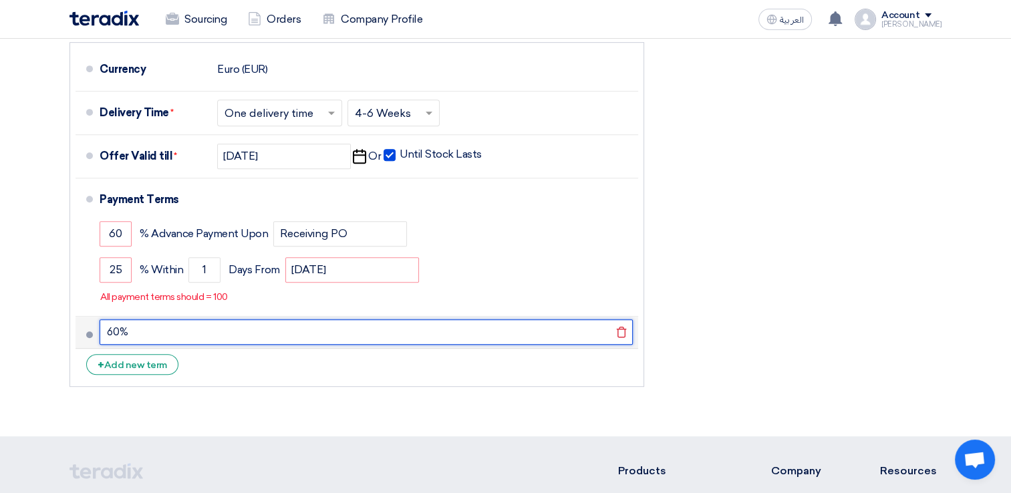
click at [164, 327] on input "60%" at bounding box center [366, 331] width 533 height 25
paste input "Advance Payment Upon"
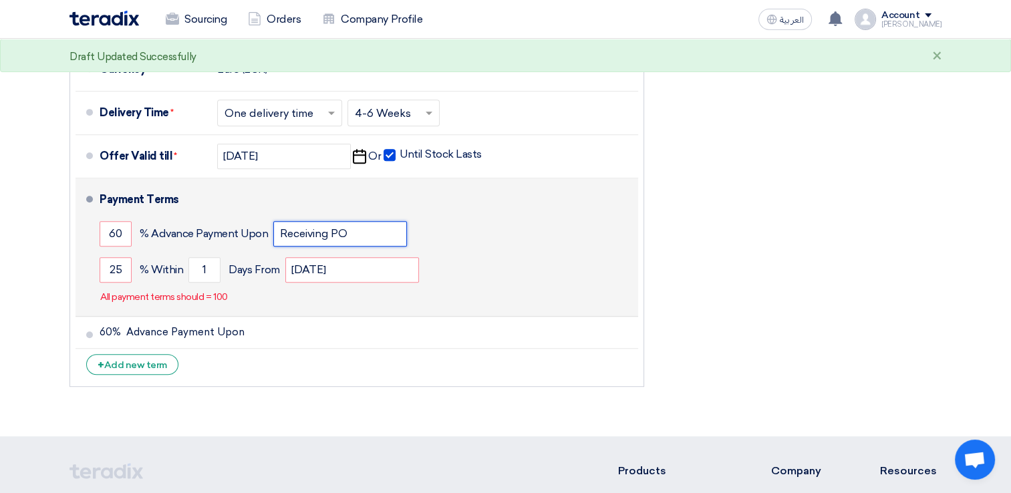
drag, startPoint x: 349, startPoint y: 232, endPoint x: 273, endPoint y: 232, distance: 75.5
click at [273, 232] on input "Receiving PO" at bounding box center [340, 233] width 134 height 25
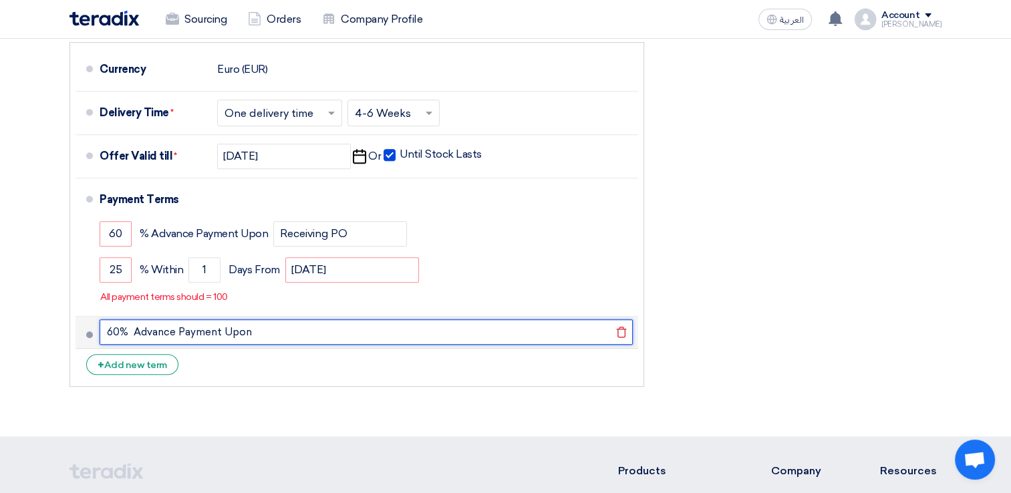
click at [269, 329] on input "60% Advance Payment Upon" at bounding box center [366, 331] width 533 height 25
paste input "Receiving PO"
click at [247, 327] on input "60% Advance Payment UponReceiving PO" at bounding box center [366, 331] width 533 height 25
type input "60% Advance Payment Upon Receiving PO"
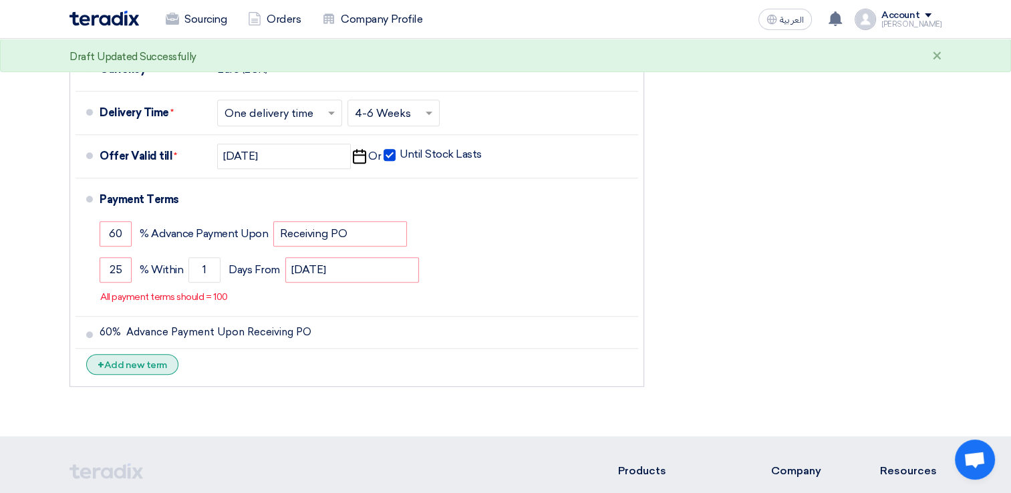
click at [144, 357] on div "+ Add new term" at bounding box center [132, 364] width 92 height 21
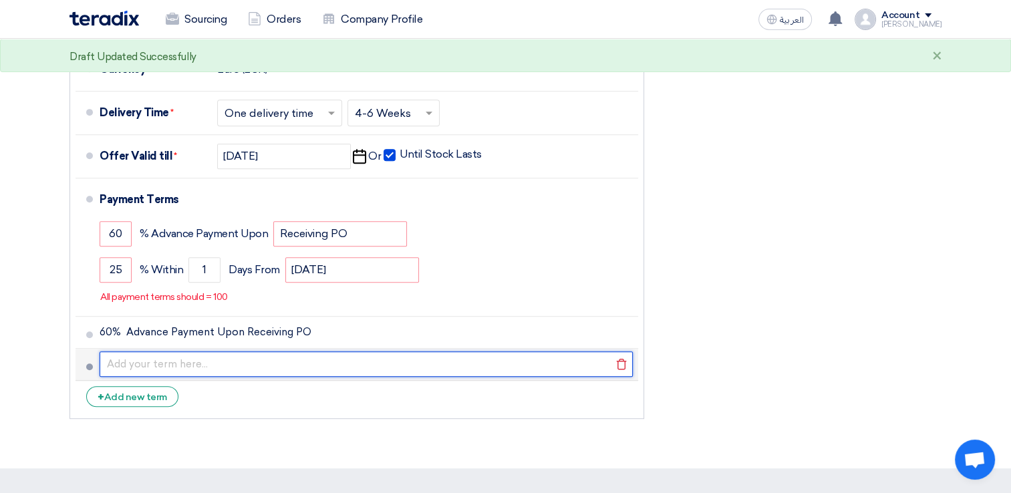
click at [126, 363] on input "text" at bounding box center [366, 363] width 533 height 25
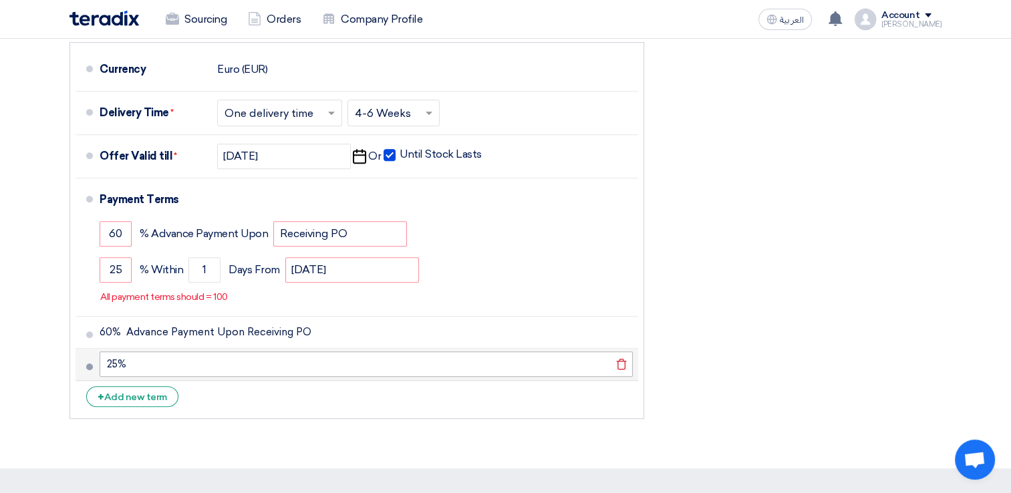
drag, startPoint x: 213, startPoint y: 374, endPoint x: 204, endPoint y: 368, distance: 10.6
click at [213, 374] on li "25% [GEOGRAPHIC_DATA]" at bounding box center [356, 365] width 562 height 32
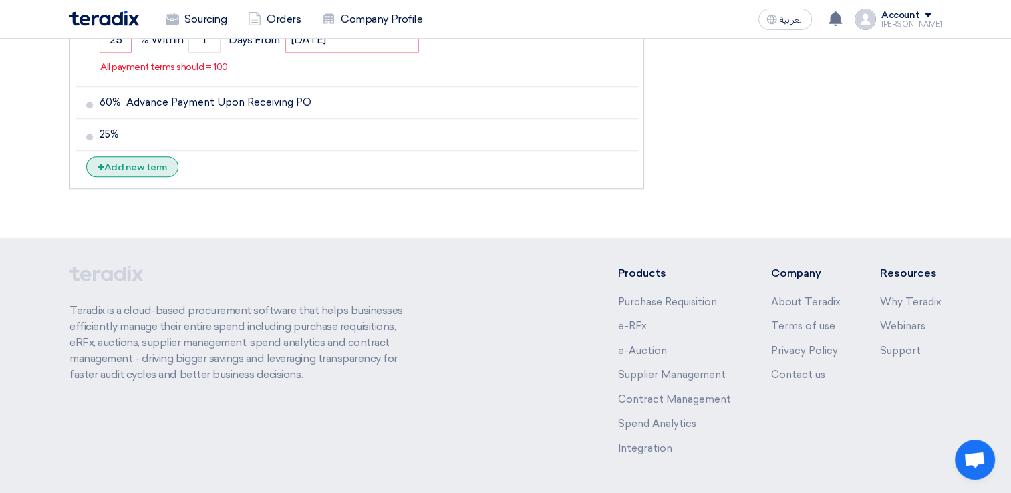
scroll to position [875, 0]
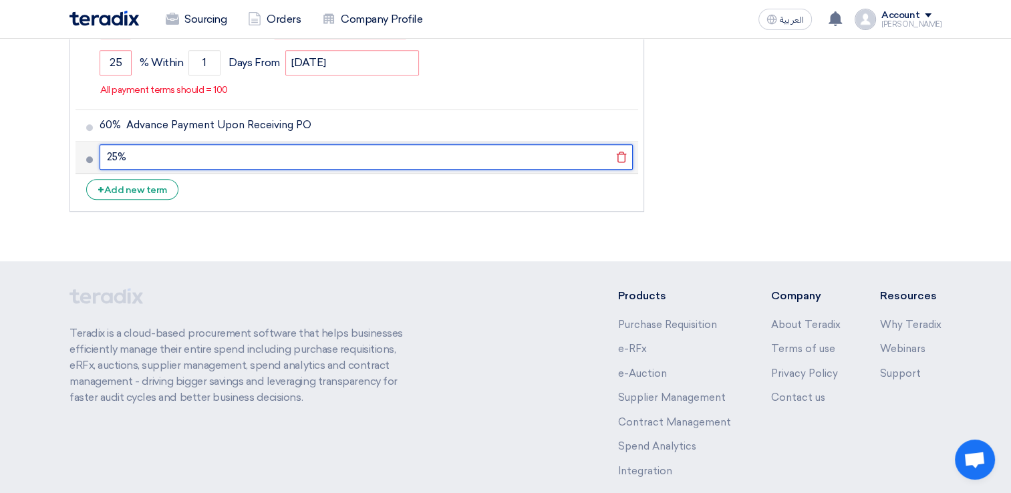
click at [147, 151] on input "25%" at bounding box center [366, 156] width 533 height 25
paste input "Due [DATE]"
type input "25% Due [DATE]"
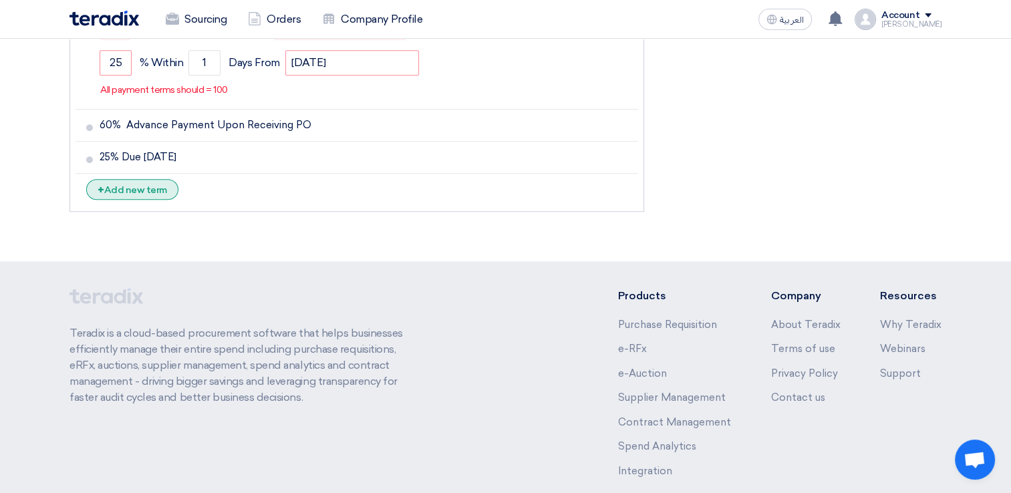
click at [131, 184] on div "+ Add new term" at bounding box center [132, 189] width 92 height 21
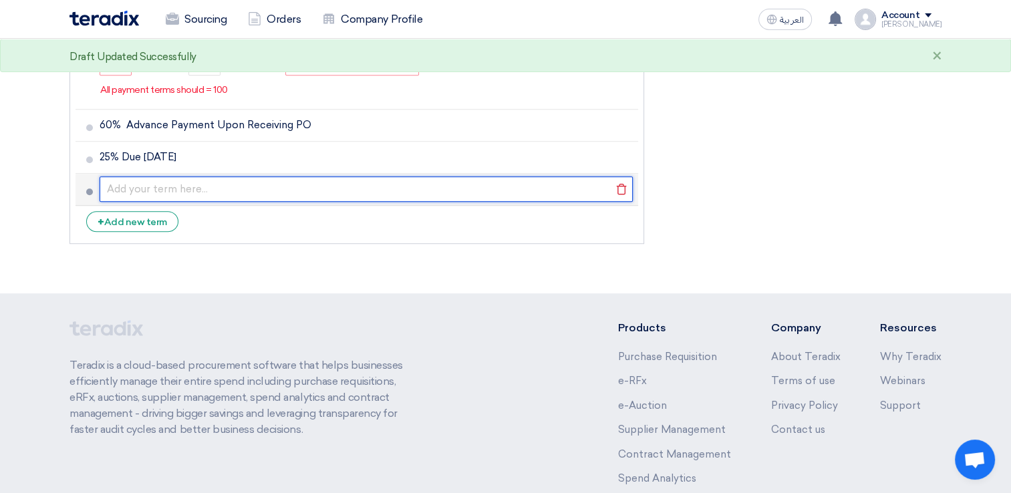
click at [126, 186] on input "text" at bounding box center [366, 188] width 533 height 25
paste input "Due [DATE]"
click at [105, 184] on input "Due [DATE]" at bounding box center [366, 188] width 533 height 25
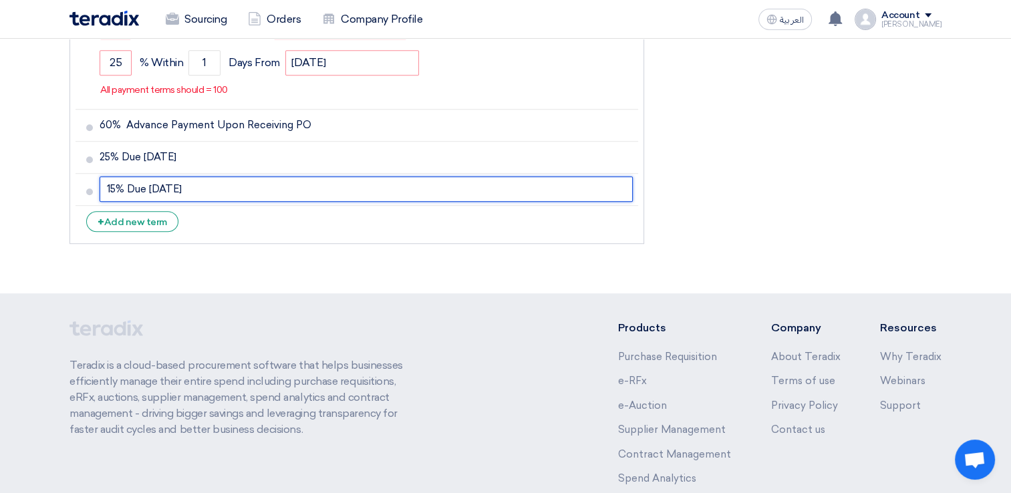
type input "15% Due [DATE]"
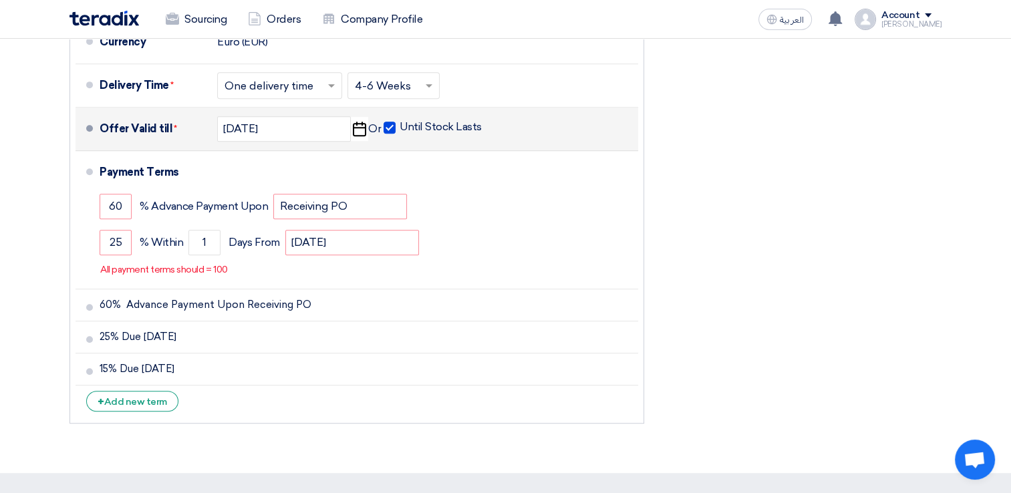
scroll to position [675, 0]
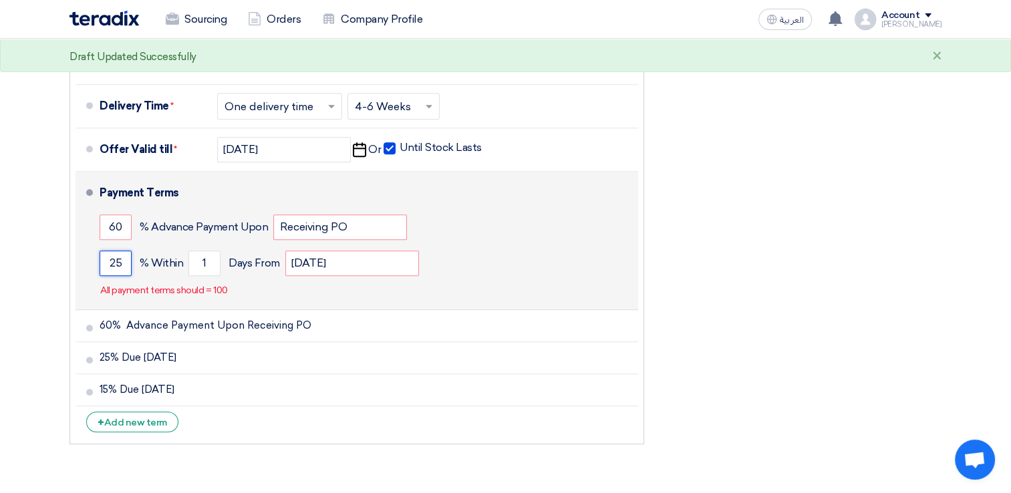
drag, startPoint x: 126, startPoint y: 261, endPoint x: 109, endPoint y: 263, distance: 16.9
click at [109, 263] on input "25" at bounding box center [116, 263] width 32 height 25
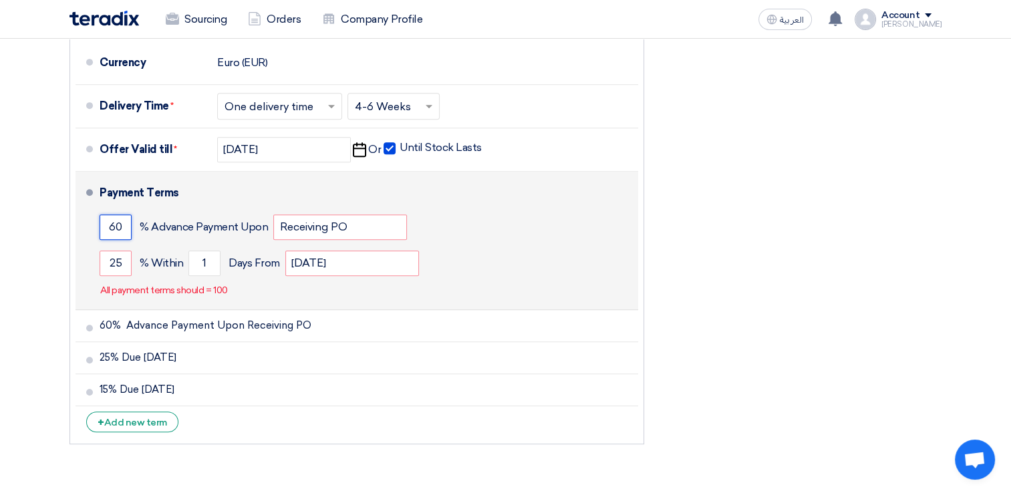
drag, startPoint x: 120, startPoint y: 226, endPoint x: 98, endPoint y: 223, distance: 22.3
click at [98, 223] on li "Payment Terms 60 % Advance Payment Upon Receiving PO 25 % Within 1" at bounding box center [356, 241] width 562 height 138
type input "8"
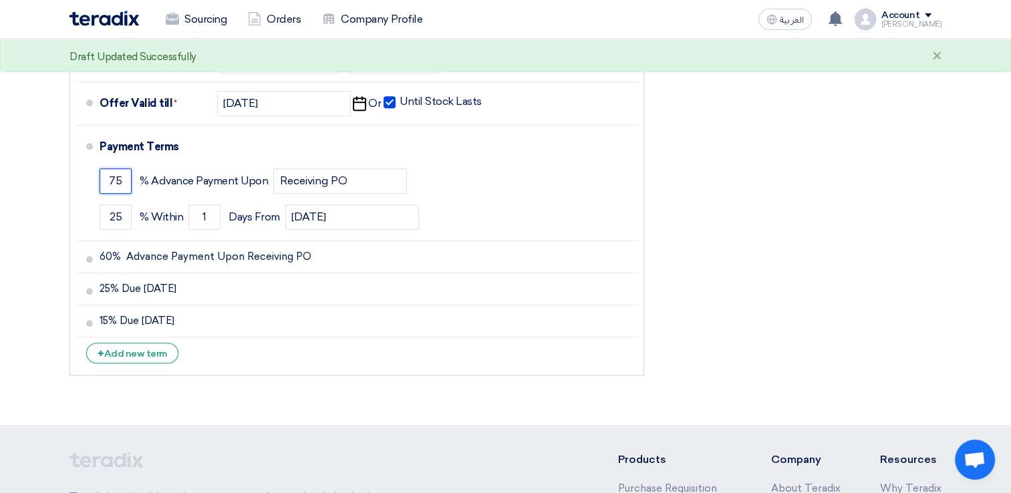
scroll to position [742, 0]
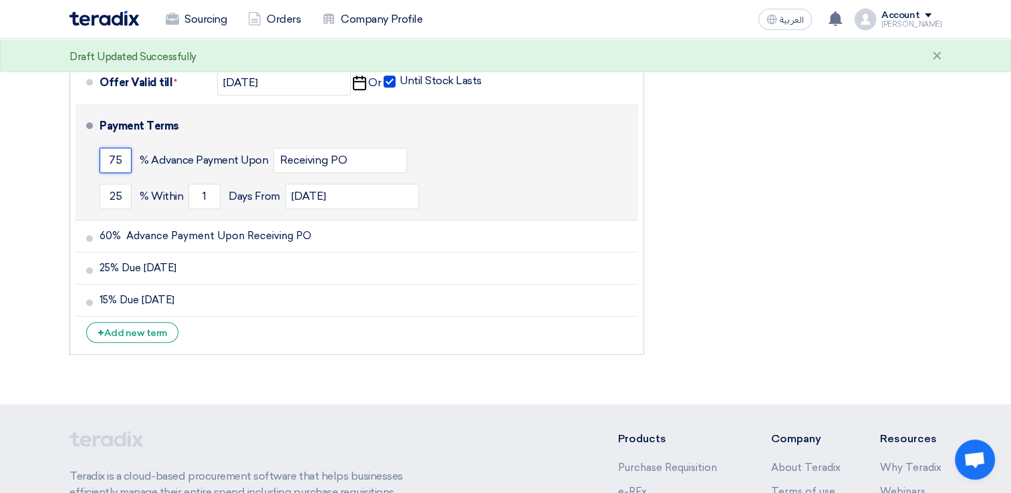
type input "75"
click at [88, 122] on li "Payment Terms 75 % Advance Payment Upon Receiving PO 25 % Within 1" at bounding box center [356, 163] width 562 height 116
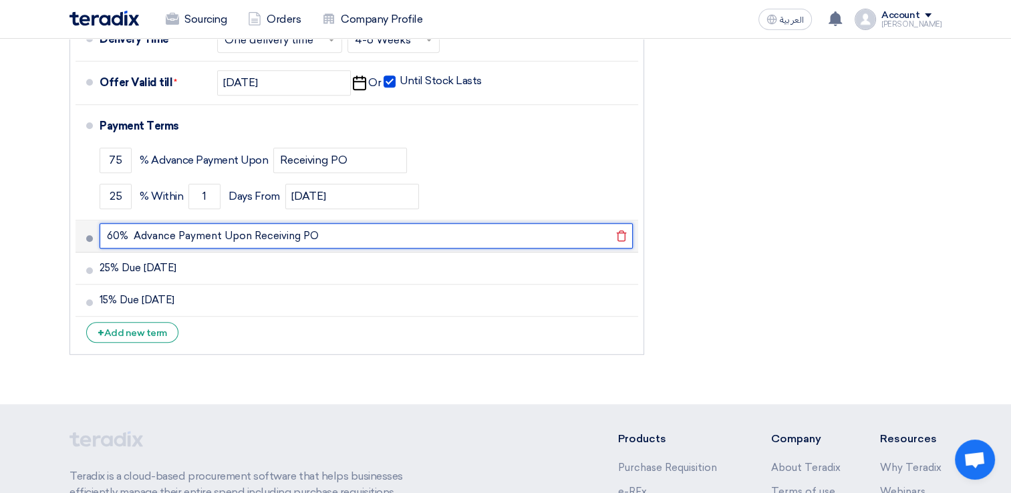
click at [339, 233] on input "60% Advance Payment Upon Receiving PO" at bounding box center [366, 235] width 533 height 25
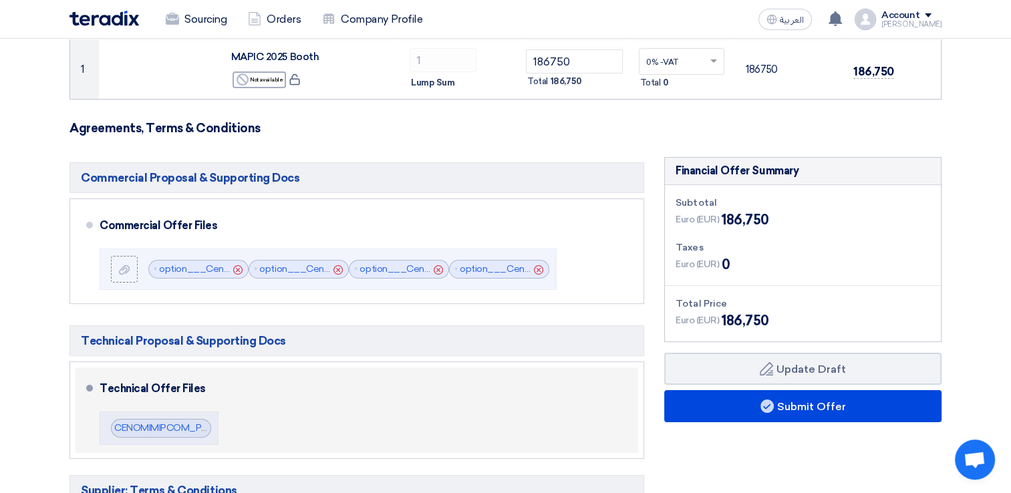
scroll to position [140, 0]
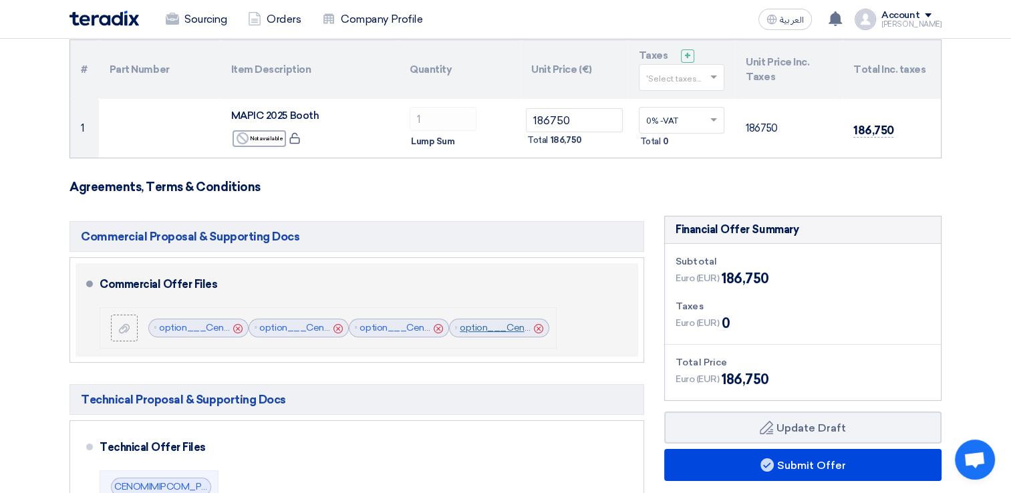
type input "60% Advance Payment Upon Receiving PO"
click at [493, 329] on link "option___Cenomi_Centers_Tender_Estimate__v_1756976405798.pdf" at bounding box center [615, 327] width 311 height 11
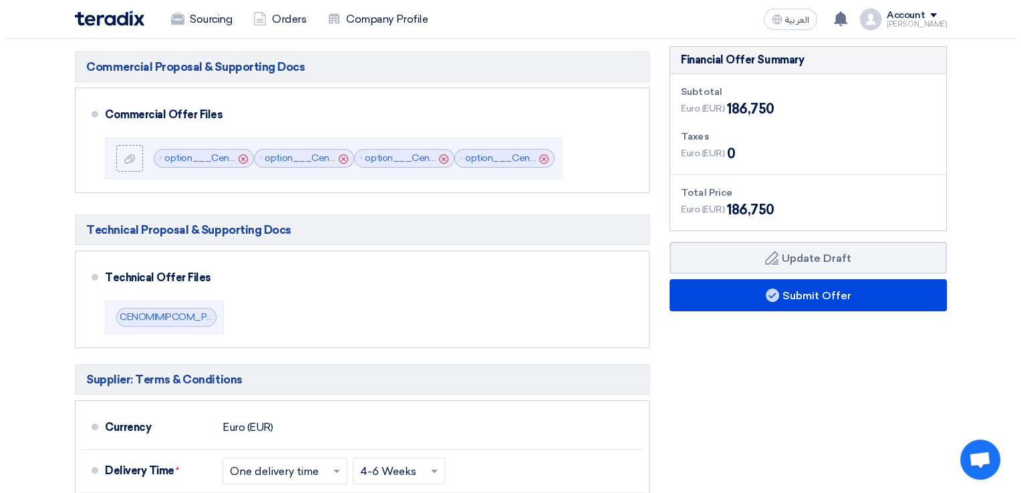
scroll to position [341, 0]
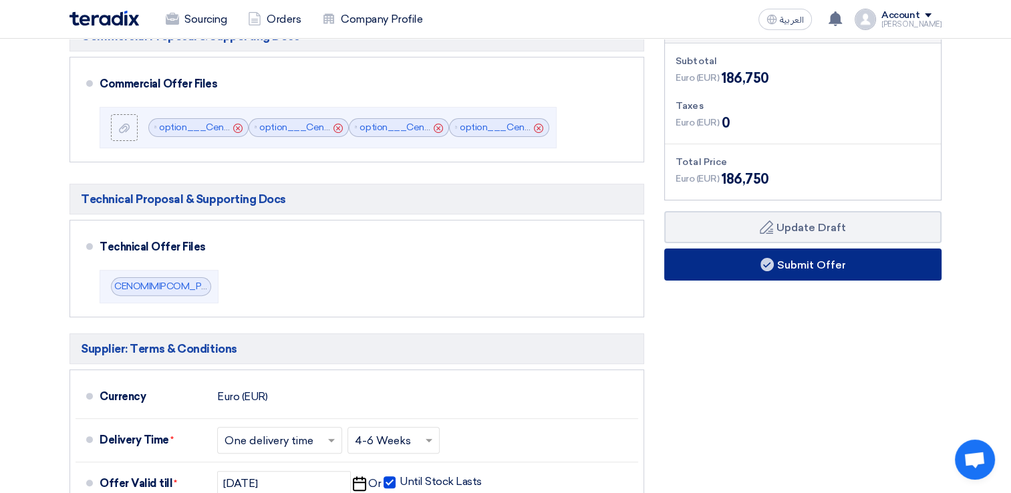
click at [812, 275] on button "Submit Offer" at bounding box center [802, 265] width 277 height 32
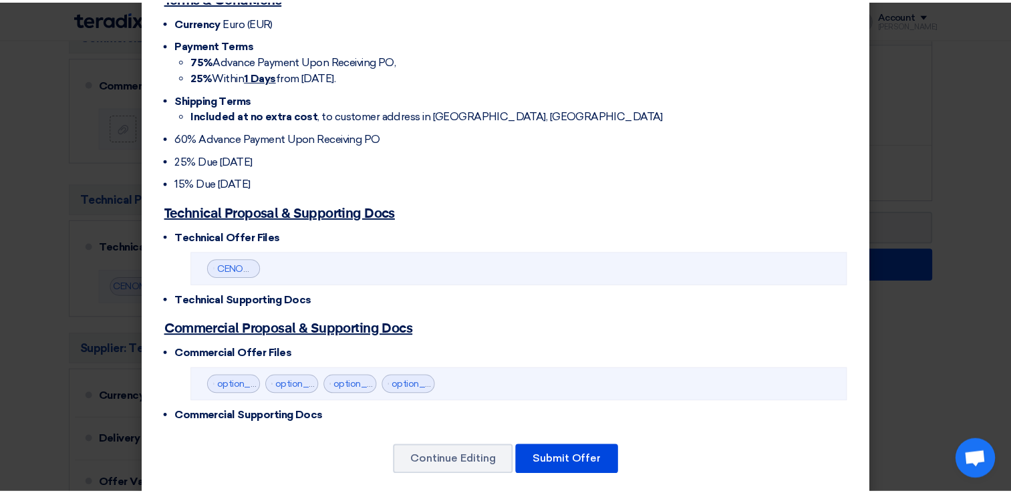
scroll to position [403, 0]
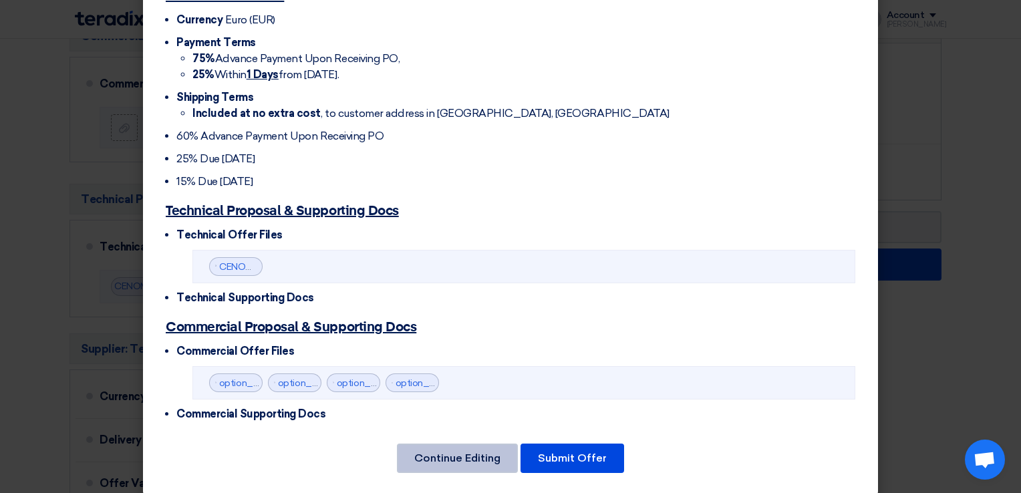
click at [447, 445] on button "Continue Editing" at bounding box center [457, 458] width 121 height 29
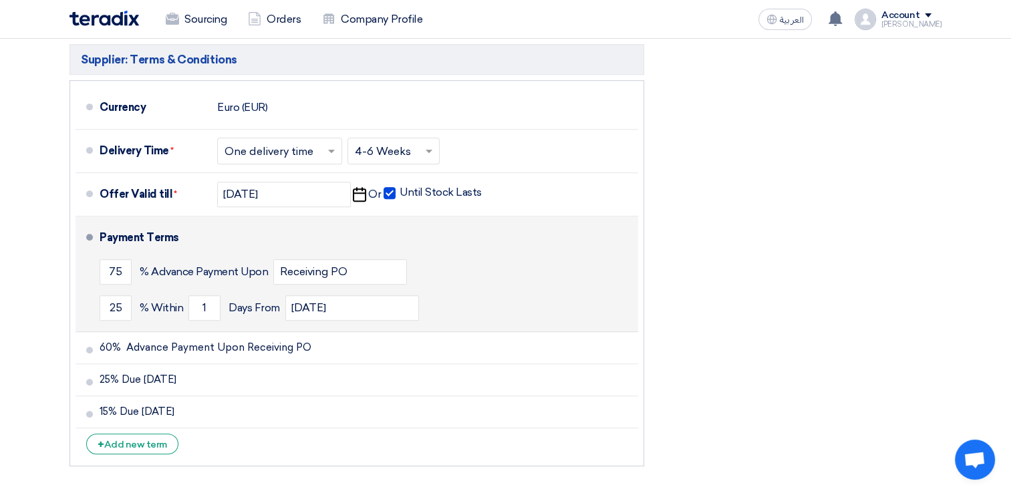
scroll to position [608, 0]
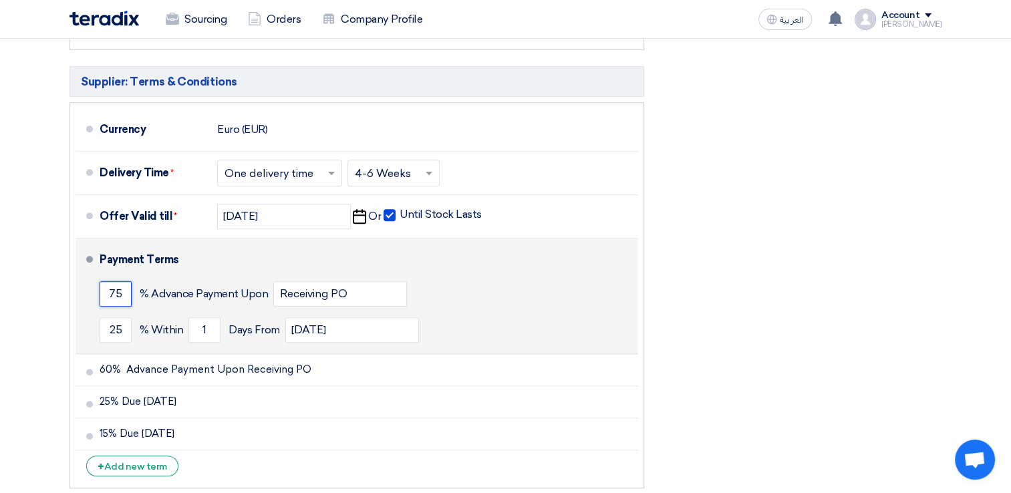
drag, startPoint x: 122, startPoint y: 289, endPoint x: 91, endPoint y: 286, distance: 31.6
click at [91, 286] on li "Payment Terms 75 % Advance Payment Upon Receiving PO 25 % Within 1" at bounding box center [356, 296] width 562 height 116
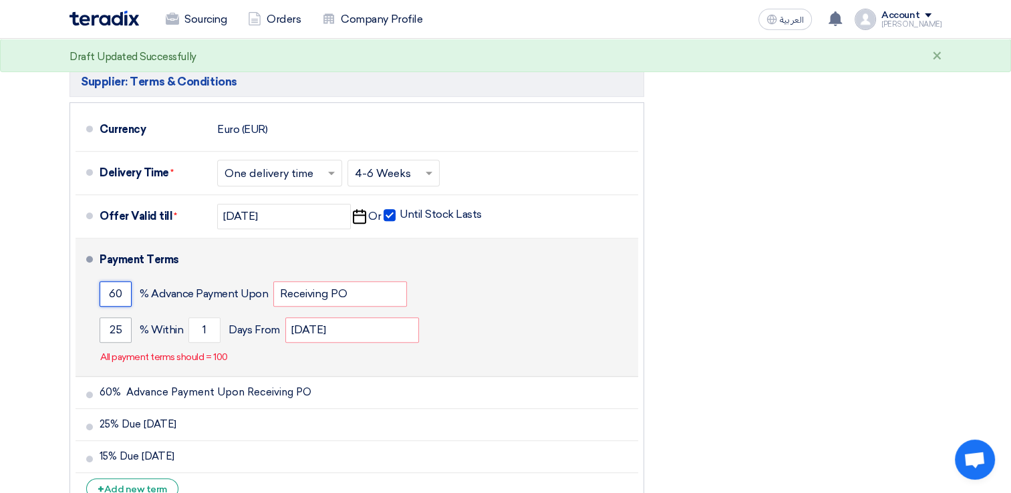
type input "60"
drag, startPoint x: 118, startPoint y: 324, endPoint x: 102, endPoint y: 323, distance: 16.7
click at [102, 323] on input "25" at bounding box center [116, 329] width 32 height 25
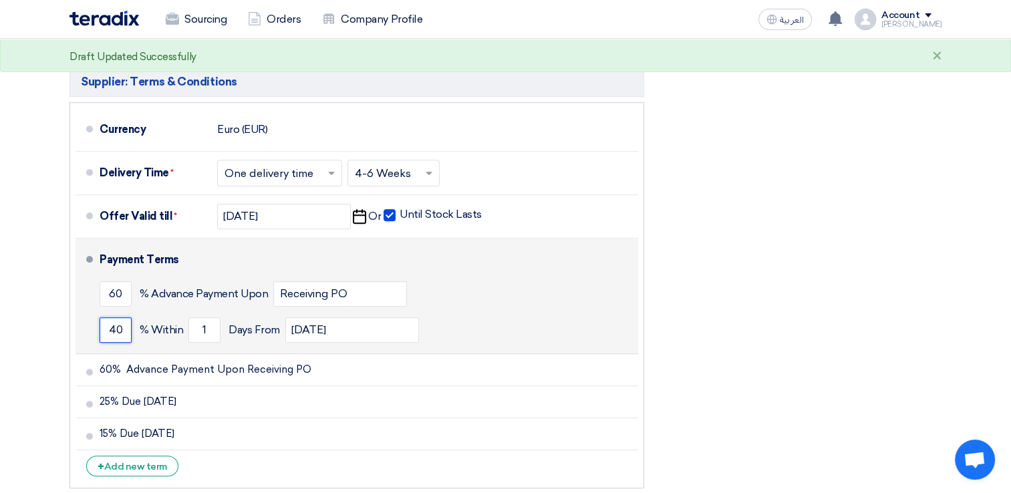
type input "40"
click at [456, 321] on div "40 % [DATE] From [DATE]" at bounding box center [366, 330] width 533 height 36
click at [524, 337] on div "40 % [DATE] From [DATE]" at bounding box center [366, 330] width 533 height 36
drag, startPoint x: 582, startPoint y: 325, endPoint x: 546, endPoint y: 291, distance: 49.6
click at [583, 325] on div "40 % [DATE] From [DATE]" at bounding box center [366, 330] width 533 height 36
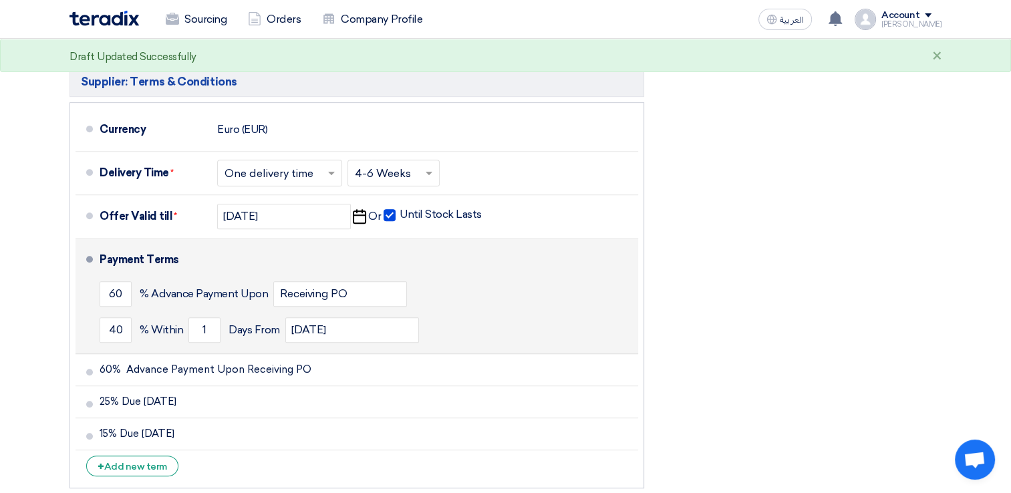
click at [493, 266] on div "Payment Terms" at bounding box center [361, 260] width 522 height 32
click at [89, 256] on span at bounding box center [89, 259] width 7 height 7
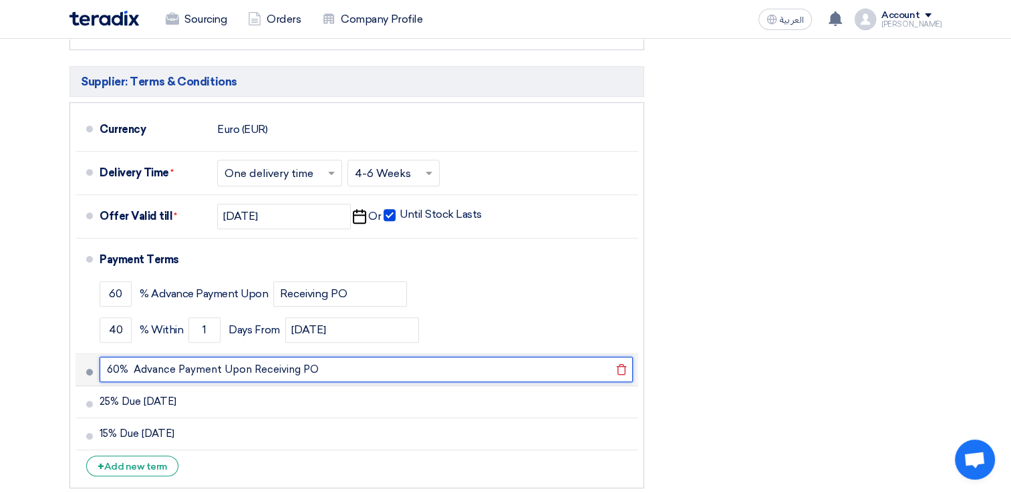
click at [102, 367] on input "60% Advance Payment Upon Receiving PO" at bounding box center [366, 369] width 533 height 25
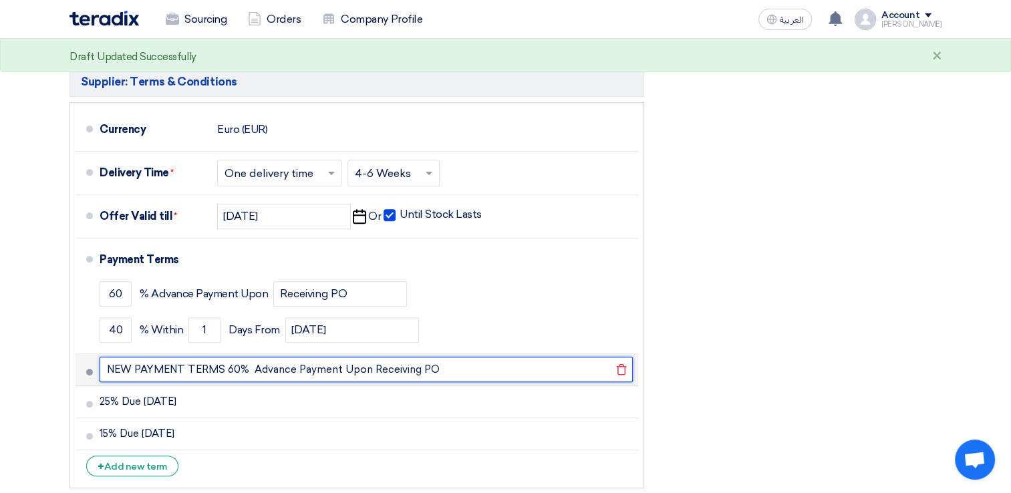
drag, startPoint x: 216, startPoint y: 366, endPoint x: 76, endPoint y: 362, distance: 140.3
click at [76, 362] on li "NEW PAYMENT TERMS 60% Advance Payment Upon Receiving PO [GEOGRAPHIC_DATA]" at bounding box center [356, 370] width 562 height 32
type input "NEW PAYMENT TERMS 60% Advance Payment Upon Receiving PO"
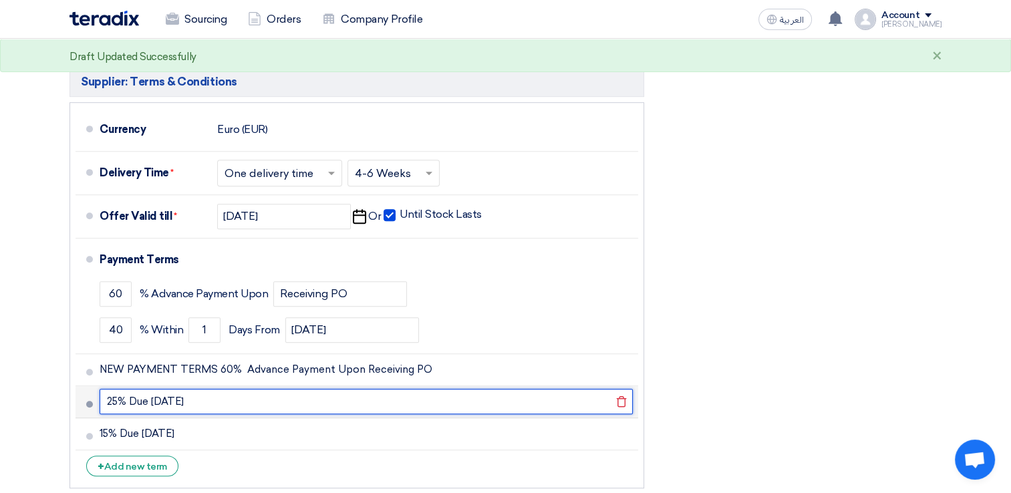
click at [104, 397] on input "25% Due [DATE]" at bounding box center [366, 401] width 533 height 25
paste input "NEW PAYMENT TERMS"
type input "NEW PAYMENT TERMS 25% Due [DATE]"
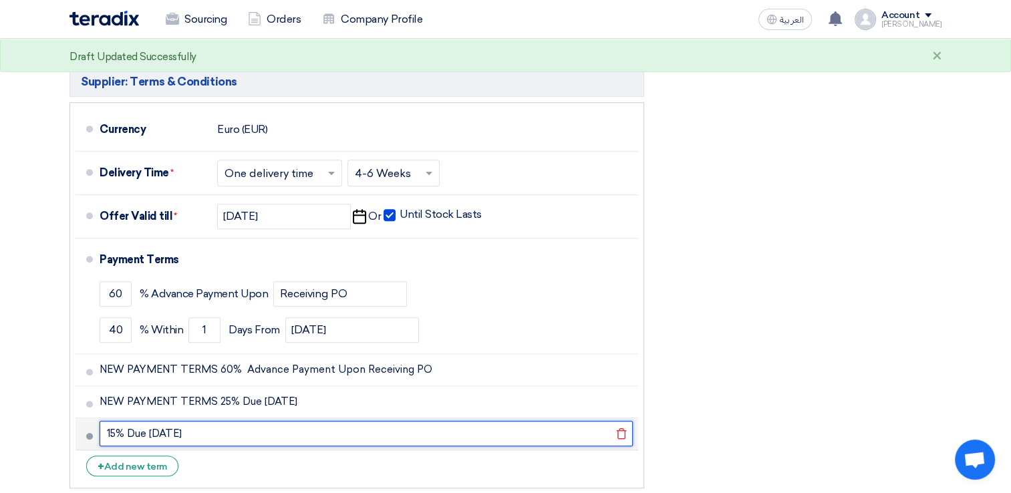
click at [107, 428] on input "15% Due [DATE]" at bounding box center [366, 433] width 533 height 25
paste input "NEW PAYMENT TERMS"
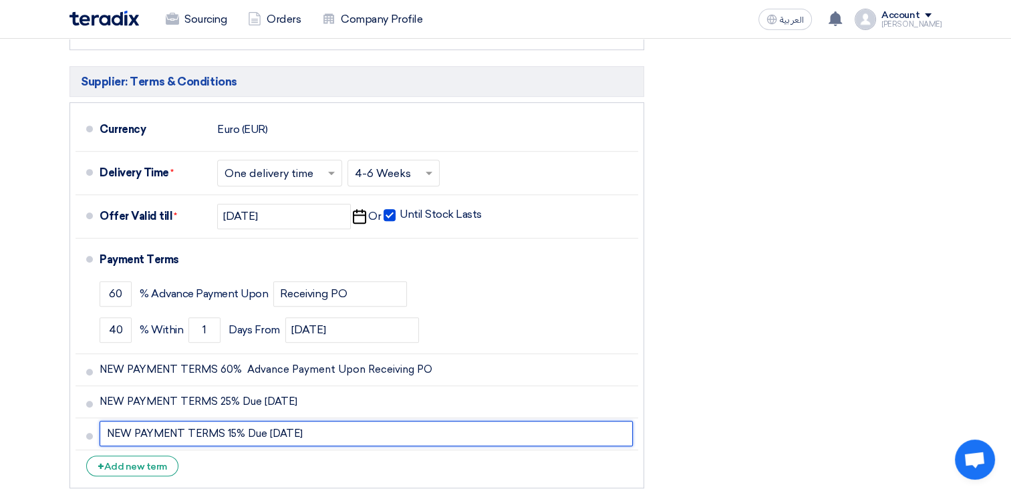
type input "NEW PAYMENT TERMS 15% Due [DATE]"
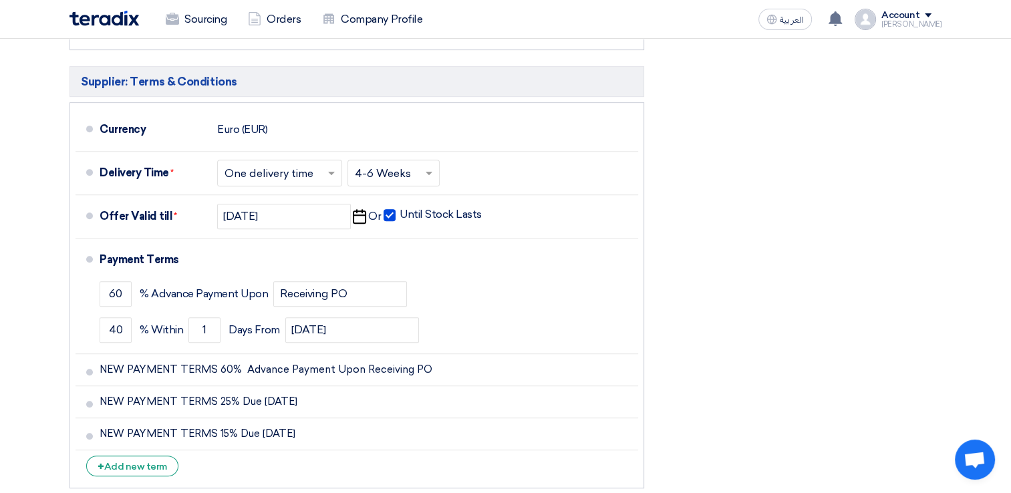
click at [754, 354] on div "Financial Offer Summary Subtotal Euro (EUR) 186,750 Taxes Euro (EUR) Draft" at bounding box center [802, 121] width 297 height 747
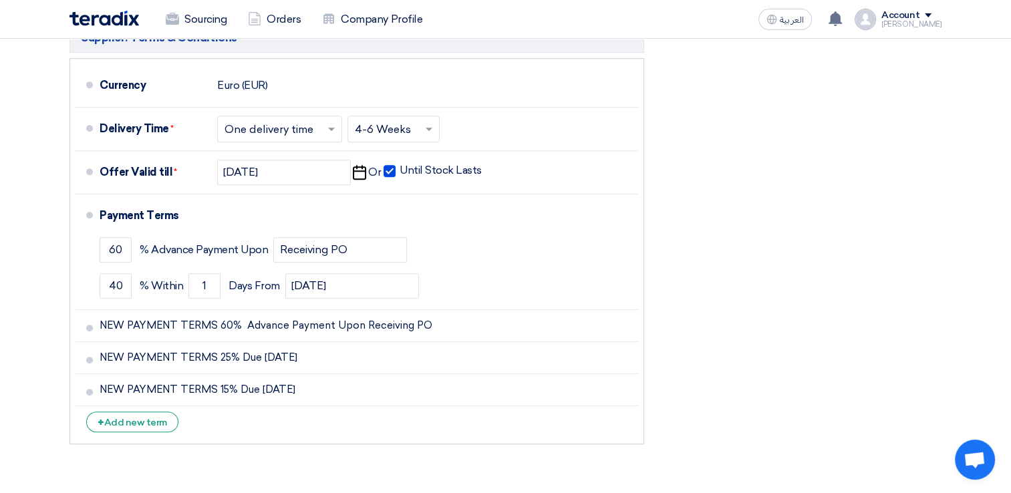
scroll to position [675, 0]
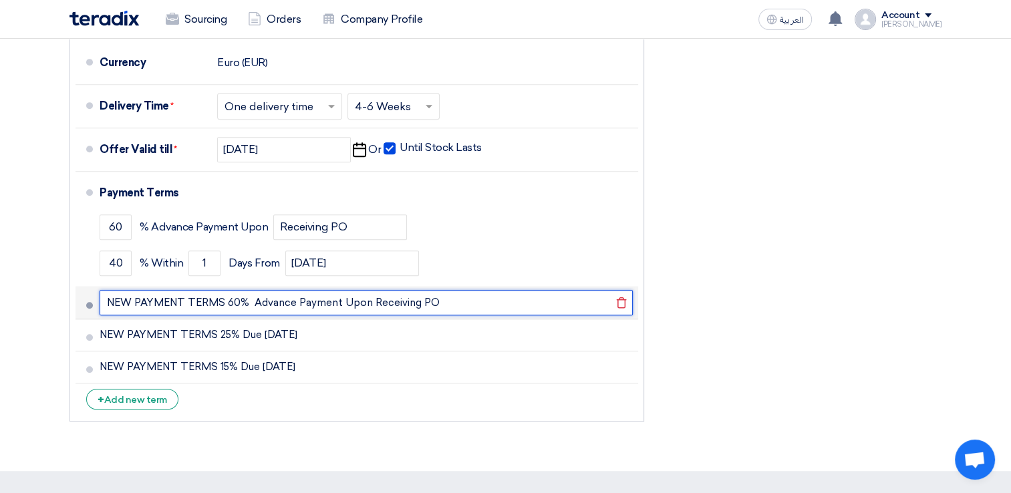
click at [220, 299] on input "NEW PAYMENT TERMS 60% Advance Payment Upon Receiving PO" at bounding box center [366, 302] width 533 height 25
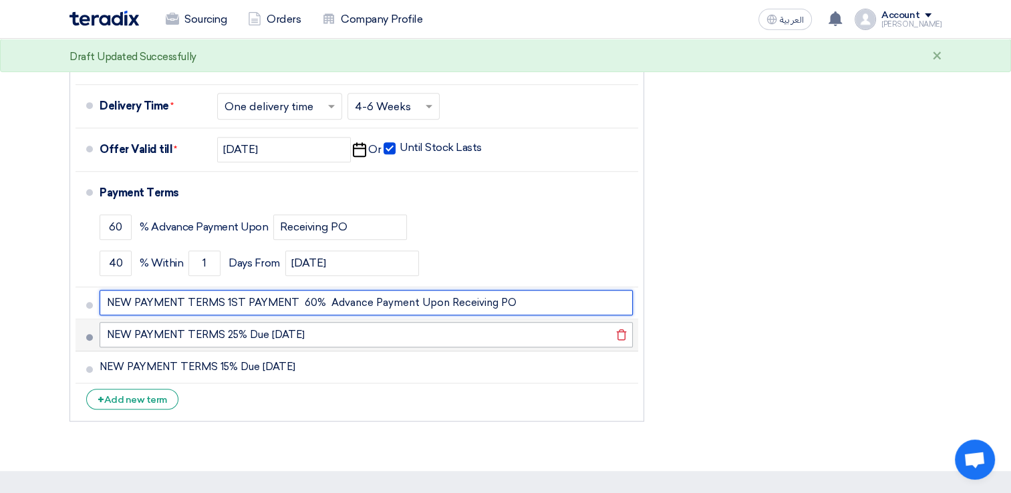
type input "NEW PAYMENT TERMS 1ST PAYMENT 60% Advance Payment Upon Receiving PO"
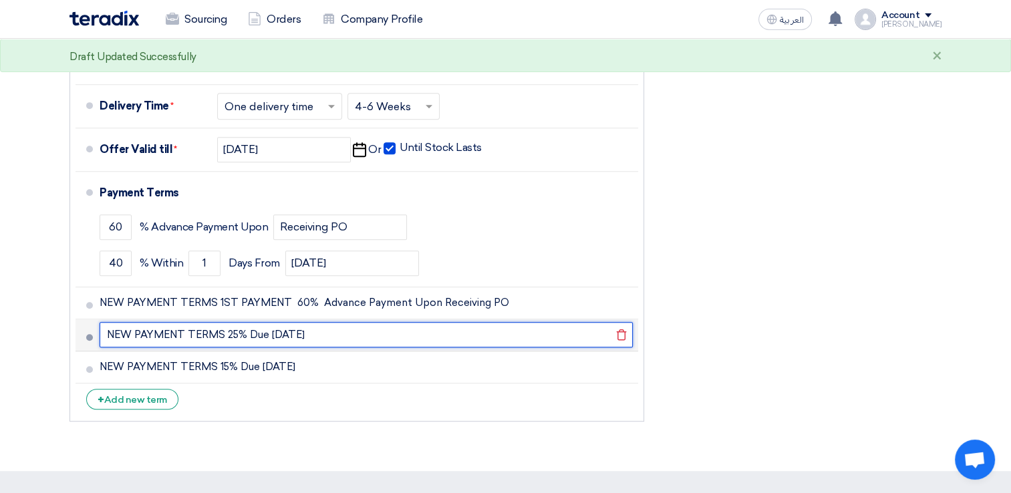
click at [220, 333] on input "NEW PAYMENT TERMS 25% Due [DATE]" at bounding box center [366, 334] width 533 height 25
type input "NEW PAYMENT TERMS 2ND PAYMENT 25% Due [DATE]"
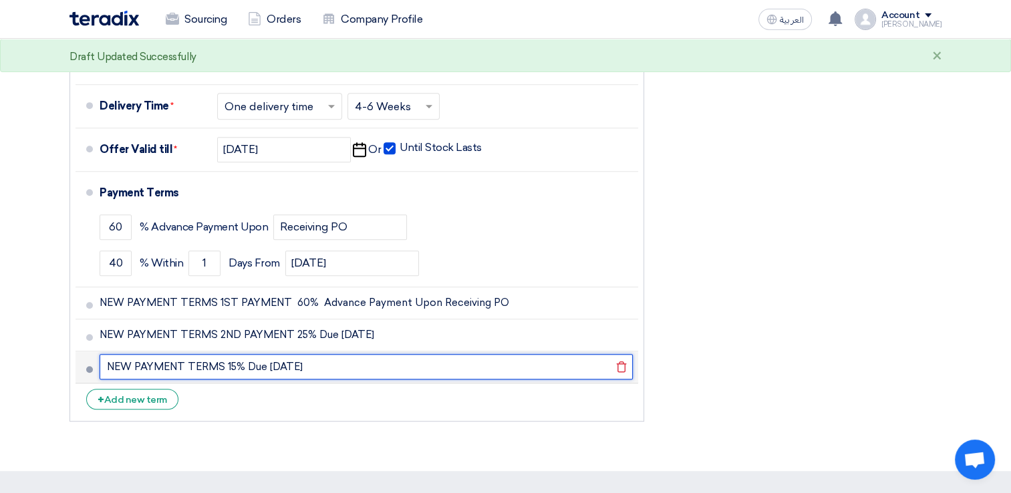
click at [222, 365] on input "NEW PAYMENT TERMS 15% Due [DATE]" at bounding box center [366, 366] width 533 height 25
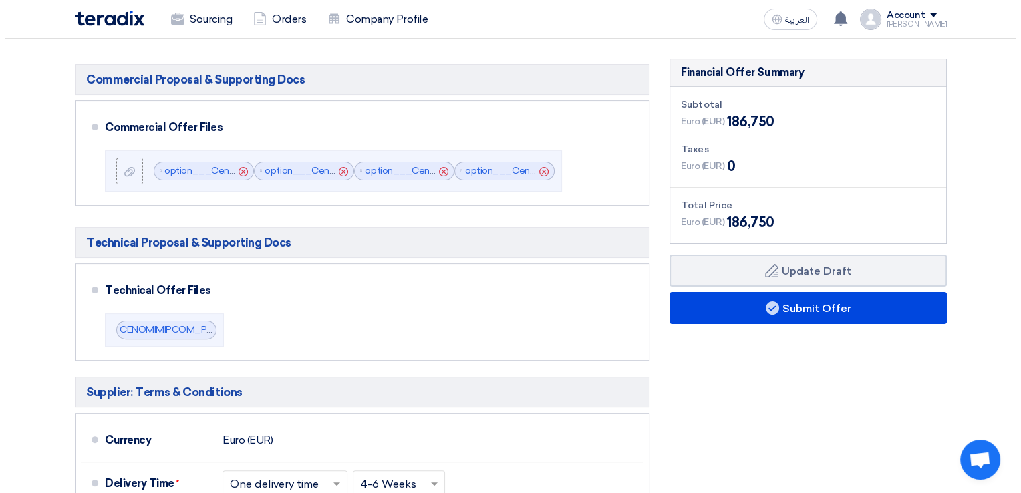
scroll to position [274, 0]
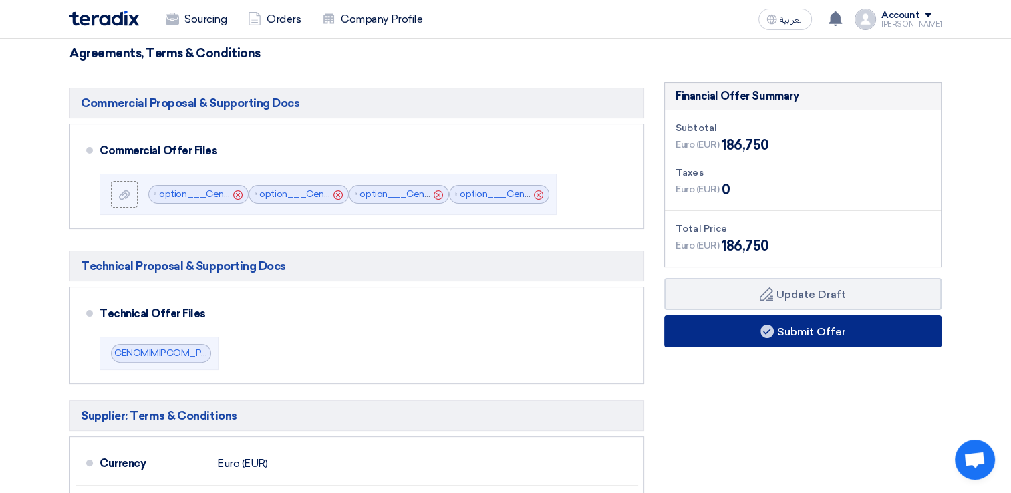
type input "NEW PAYMENT TERMS 3RD PAYMENT 15% Due [DATE]"
click at [836, 331] on button "Submit Offer" at bounding box center [802, 331] width 277 height 32
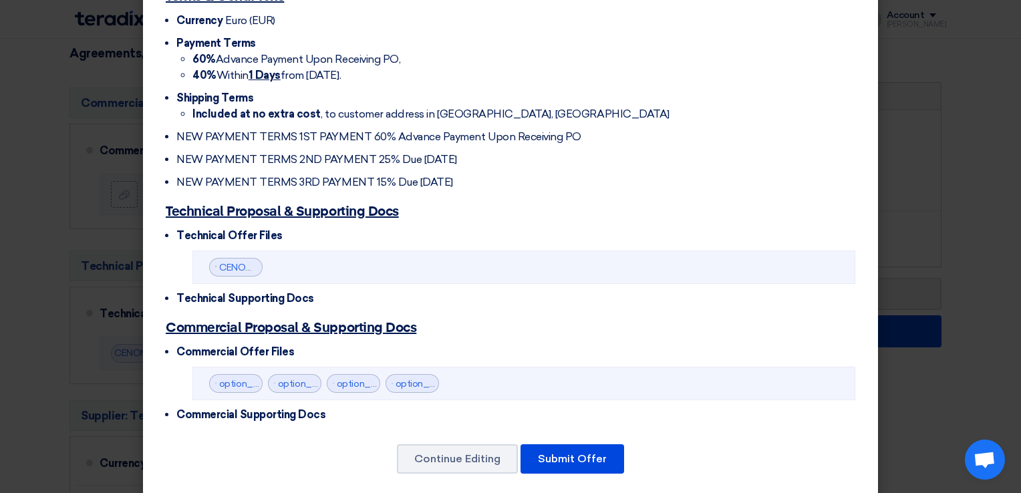
scroll to position [403, 0]
click at [583, 444] on button "Submit Offer" at bounding box center [572, 458] width 104 height 29
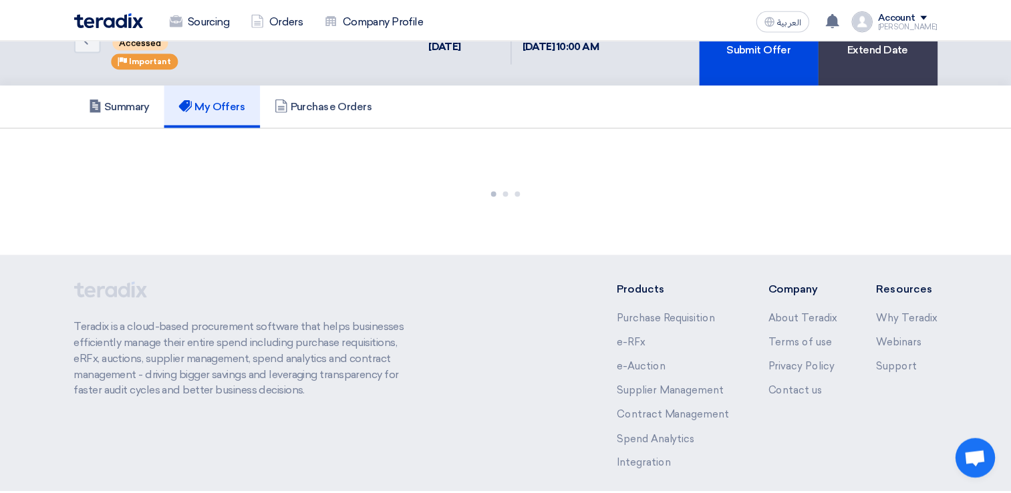
scroll to position [110, 0]
